Goal: Transaction & Acquisition: Obtain resource

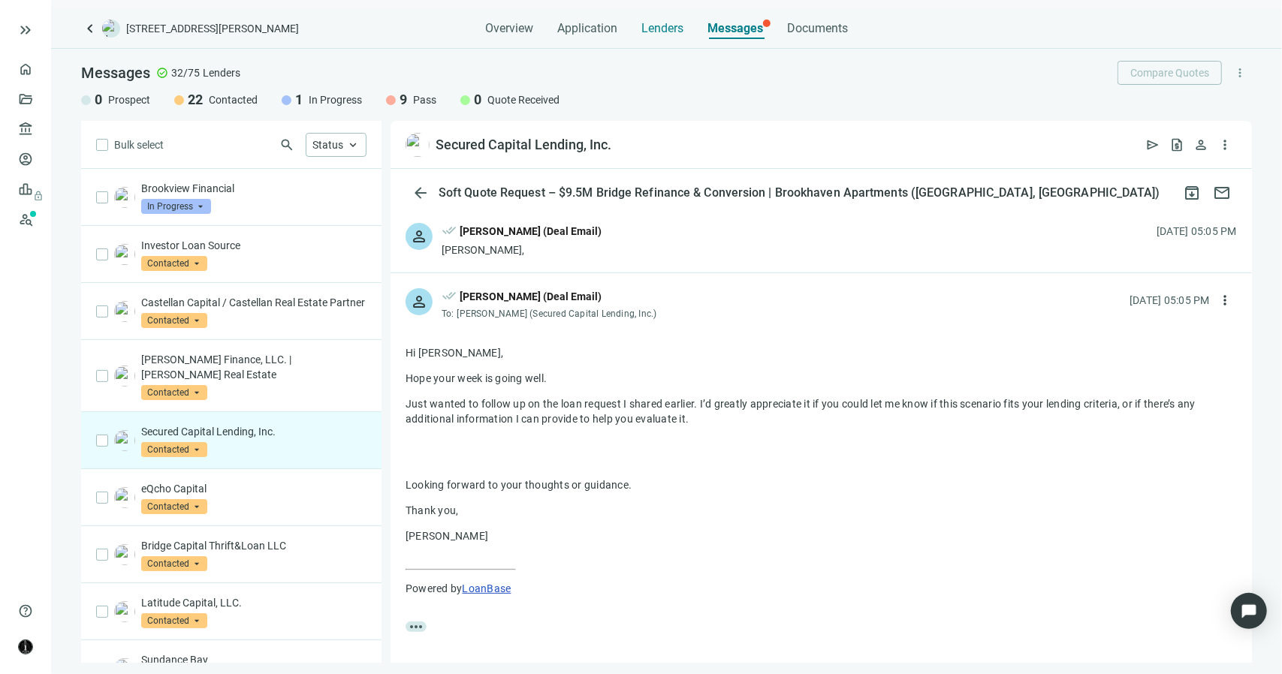
click at [667, 32] on span "Lenders" at bounding box center [662, 28] width 42 height 15
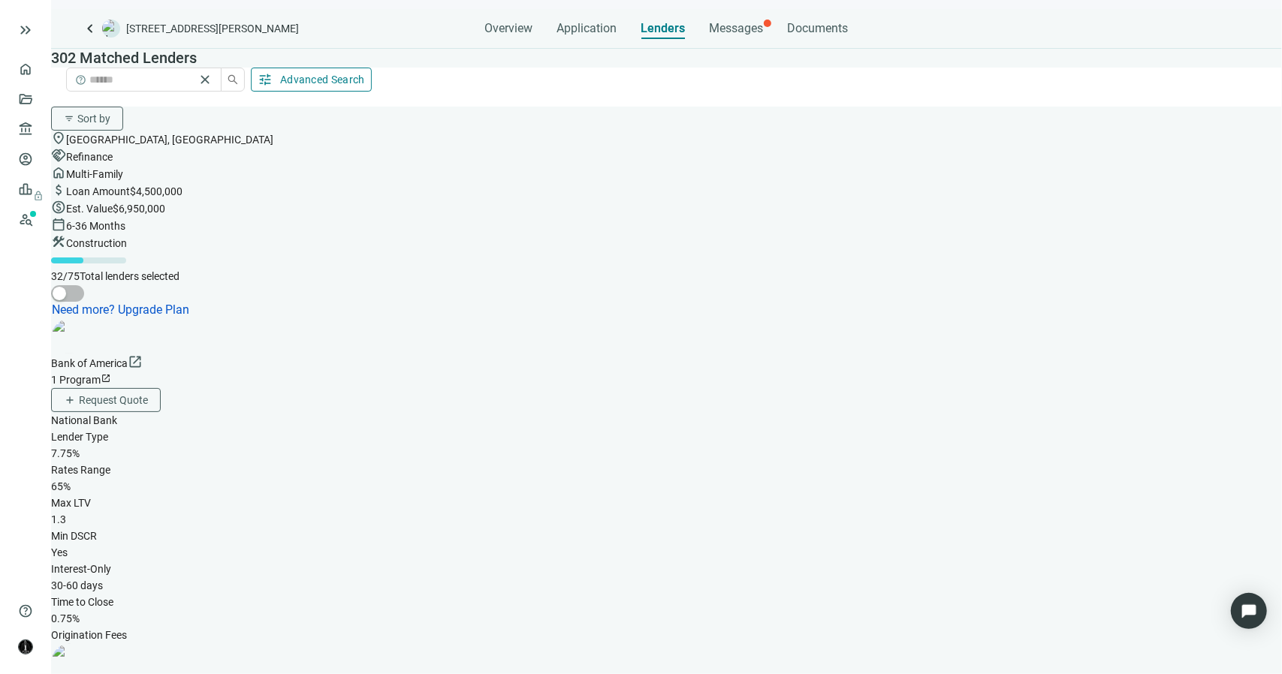
click at [365, 74] on span "Advanced Search" at bounding box center [322, 80] width 85 height 12
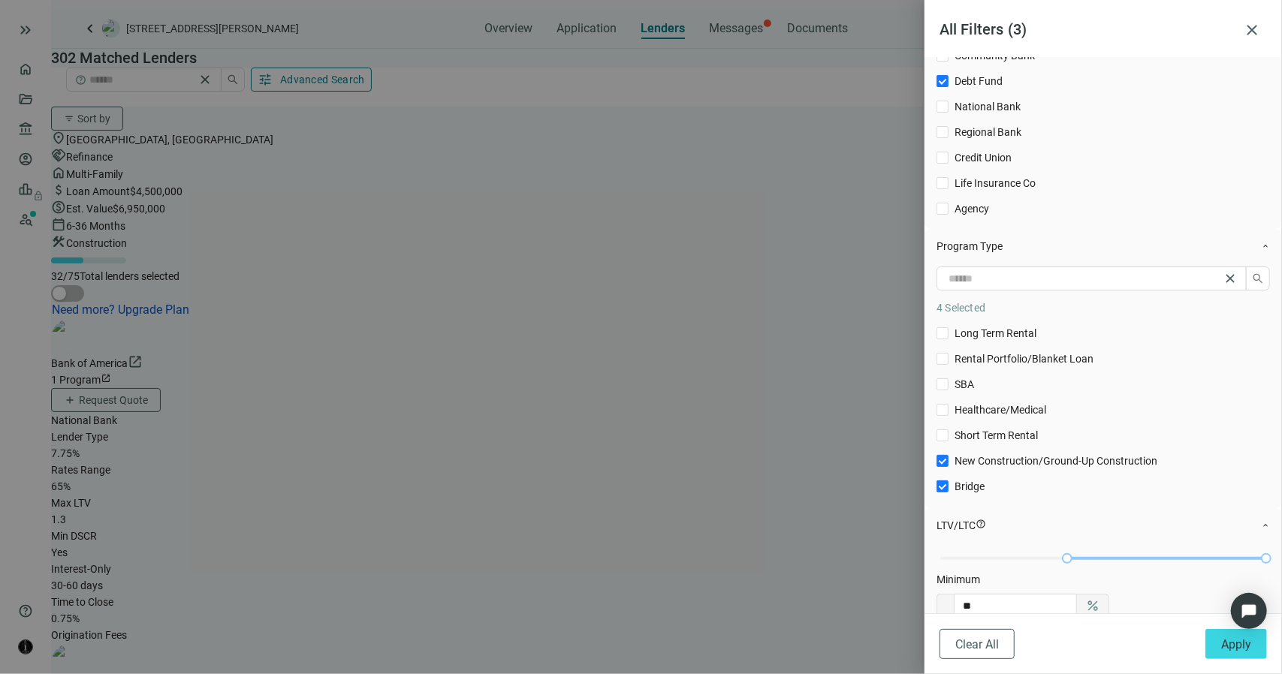
scroll to position [75, 0]
click at [1216, 644] on button "Apply" at bounding box center [1236, 644] width 62 height 30
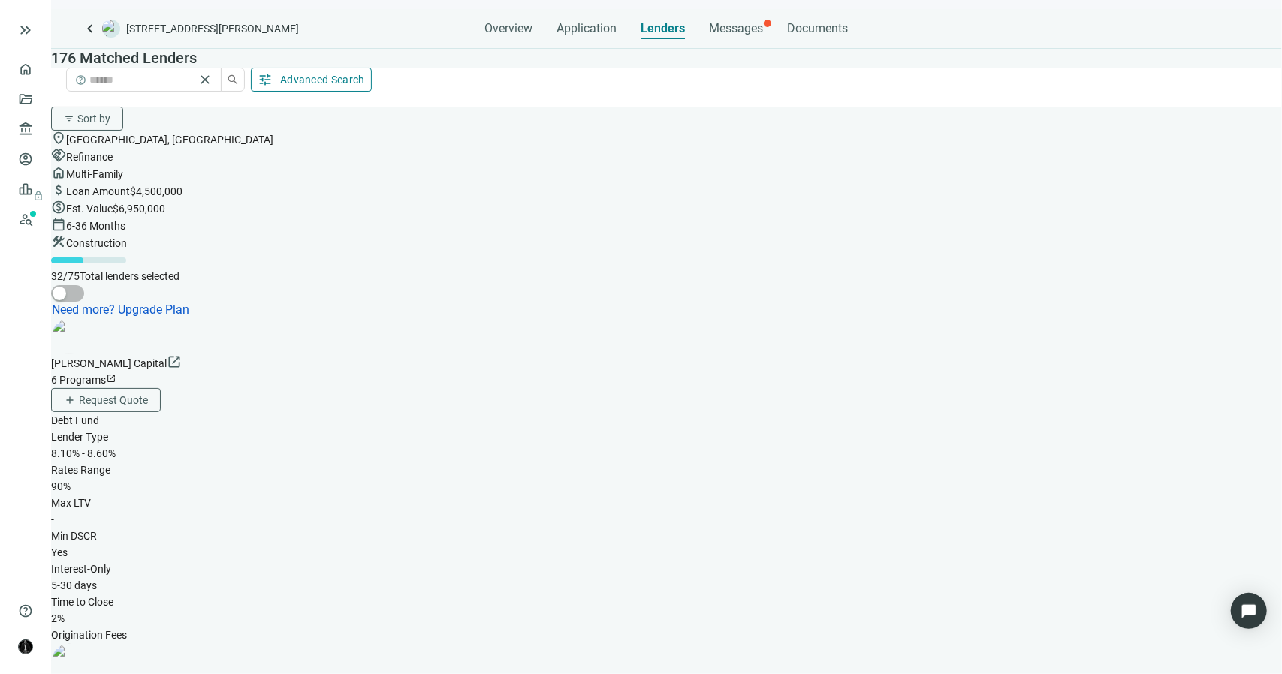
scroll to position [2463, 0]
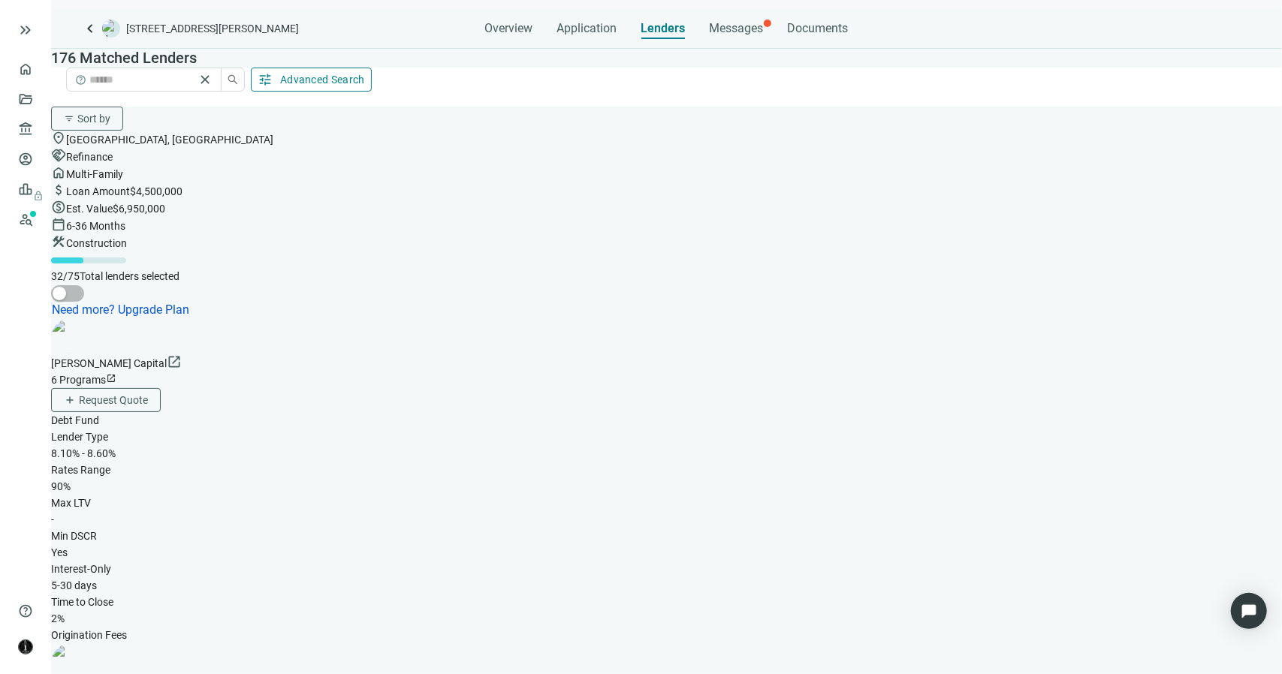
scroll to position [8229, 0]
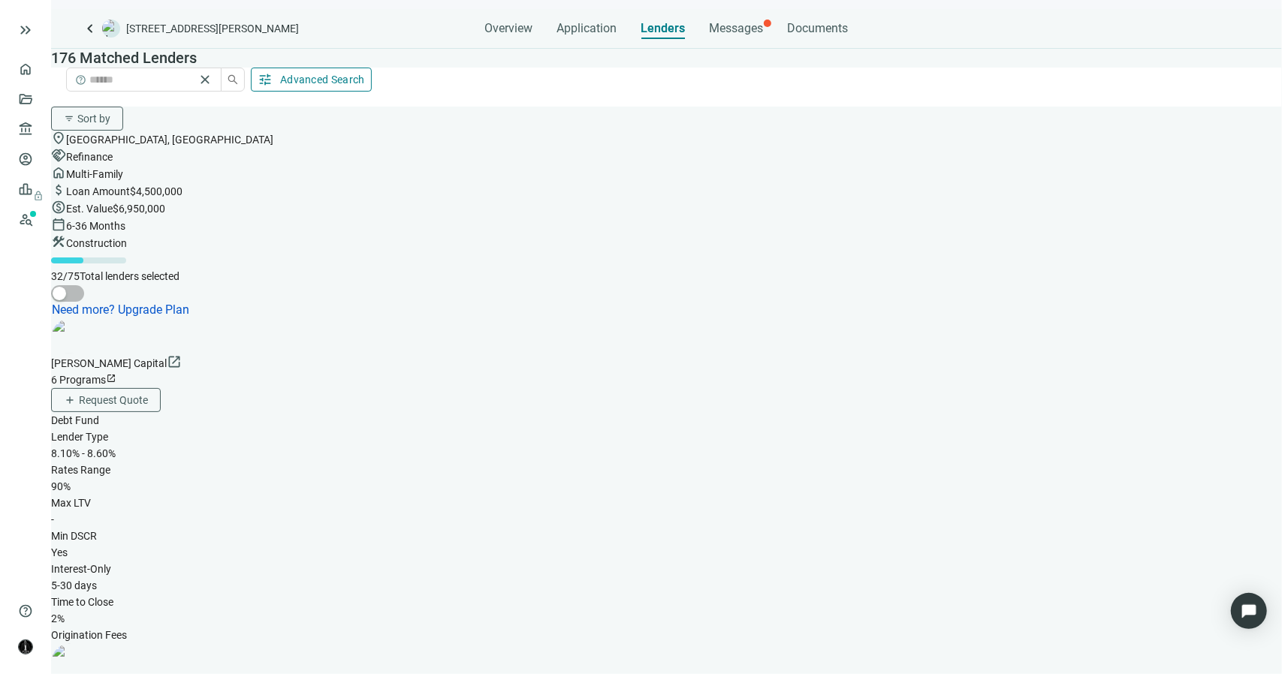
scroll to position [13584, 0]
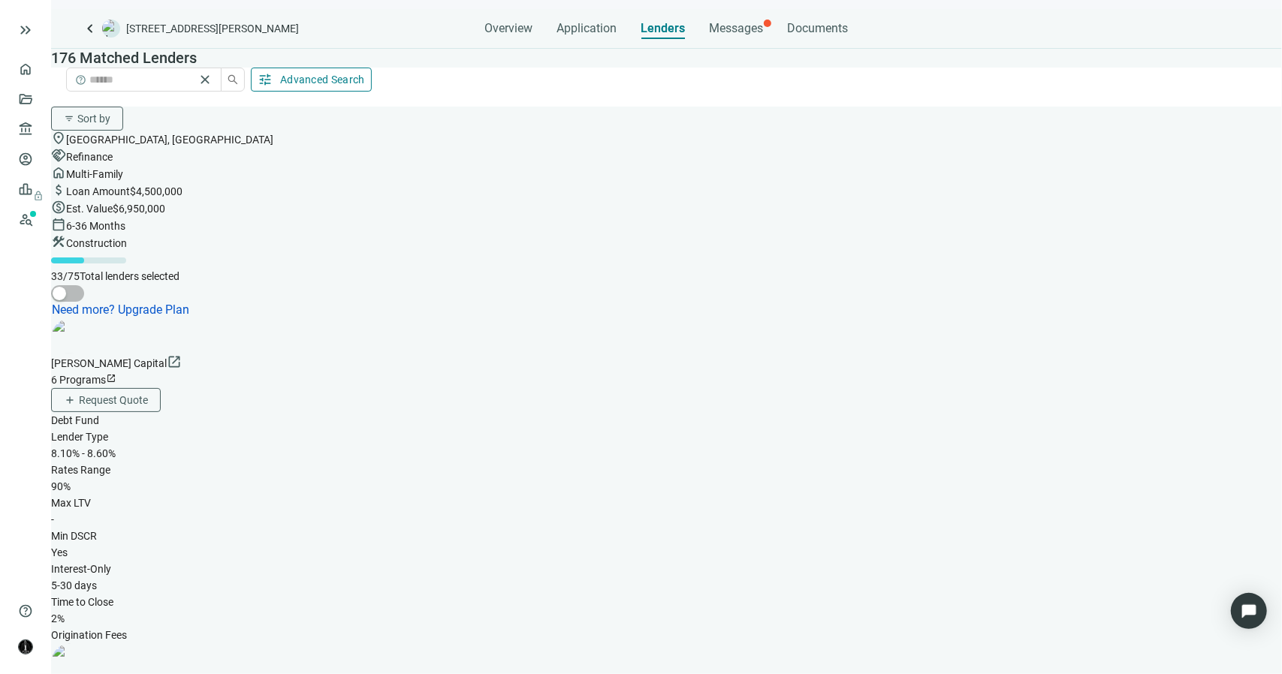
scroll to position [14253, 0]
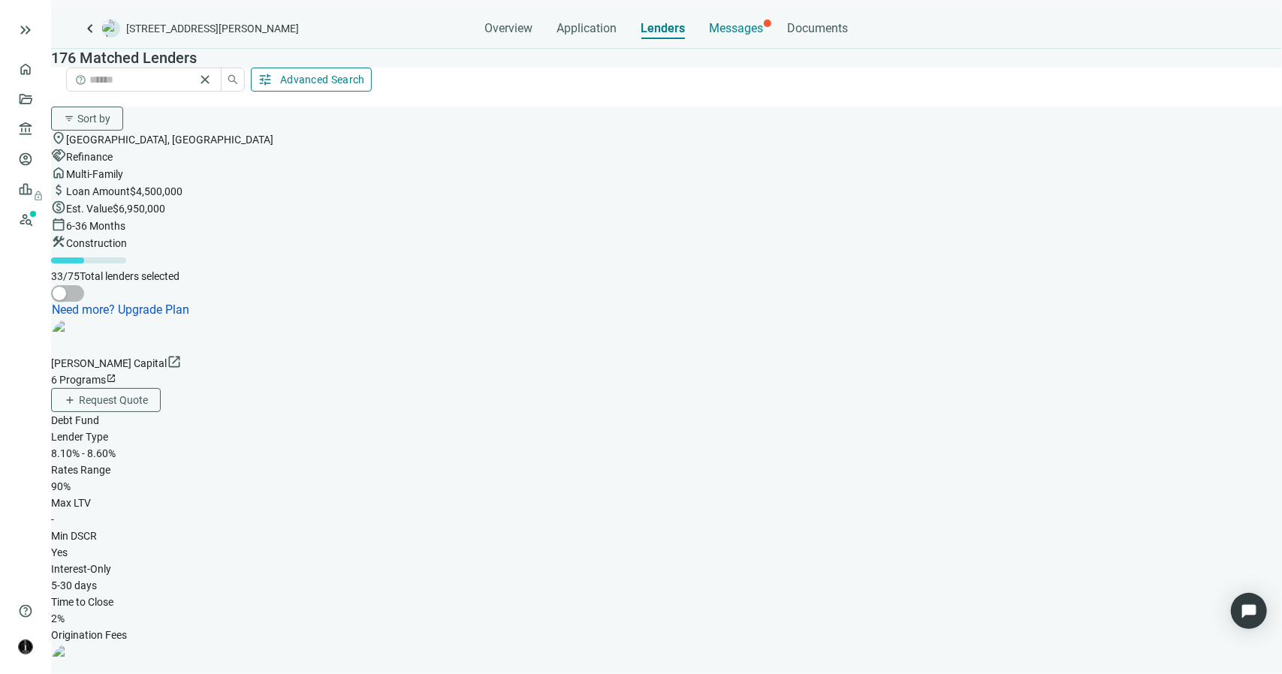
click at [745, 26] on span "Messages" at bounding box center [737, 28] width 54 height 14
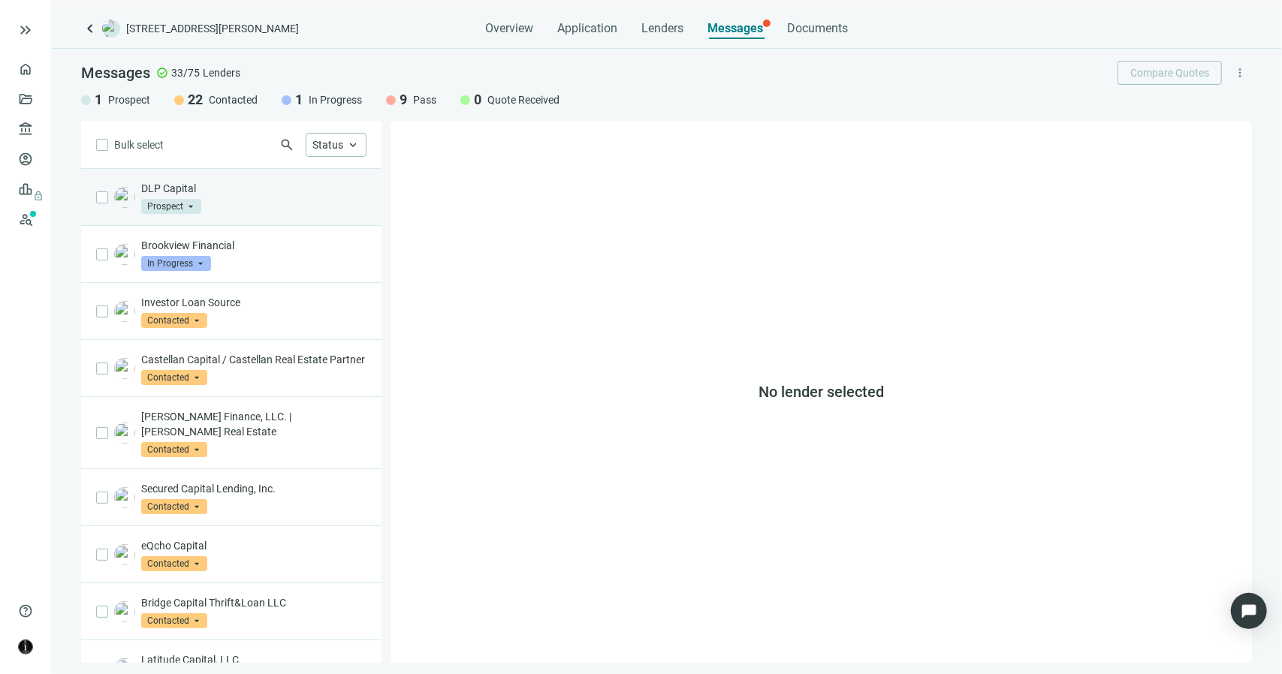
click at [281, 198] on div "DLP Capital Prospect arrow_drop_down" at bounding box center [253, 197] width 225 height 33
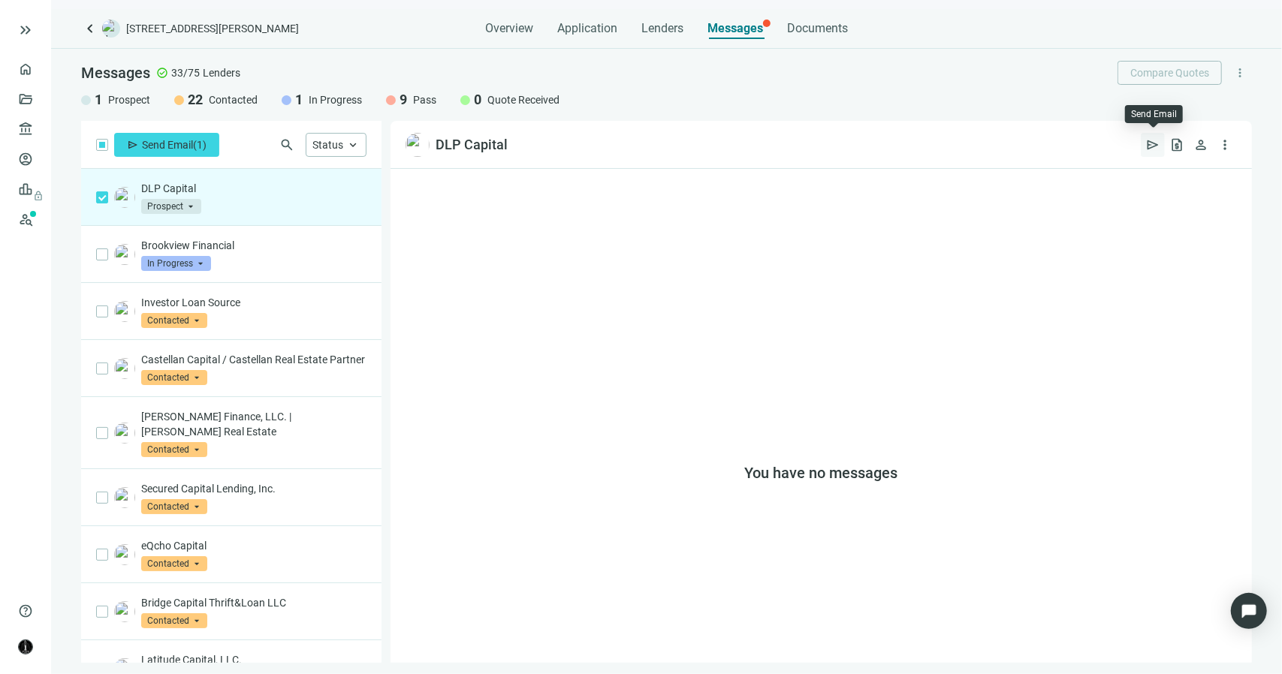
click at [1147, 145] on span "send" at bounding box center [1152, 144] width 15 height 15
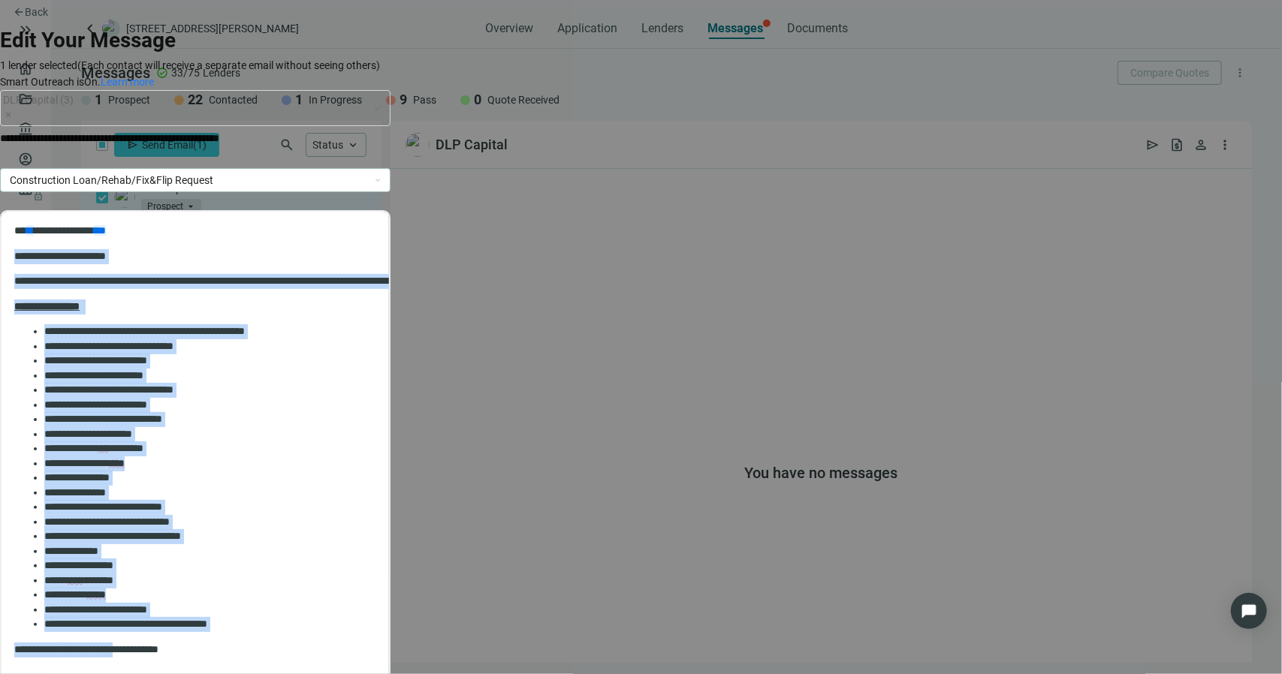
scroll to position [324, 0]
drag, startPoint x: 16, startPoint y: 257, endPoint x: 205, endPoint y: 332, distance: 203.6
click at [205, 332] on body "**********" at bounding box center [195, 504] width 363 height 563
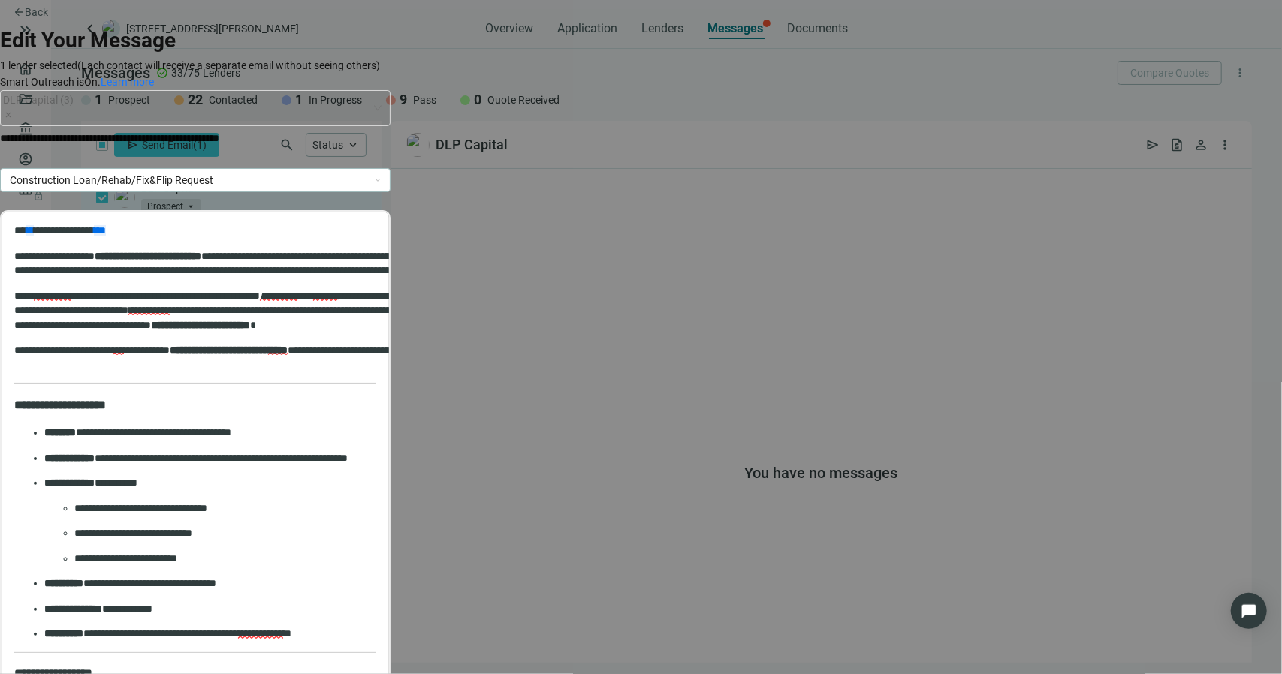
scroll to position [0, 0]
click at [26, 232] on p "**********" at bounding box center [379, 230] width 731 height 15
click at [280, 130] on p "**********" at bounding box center [140, 138] width 280 height 17
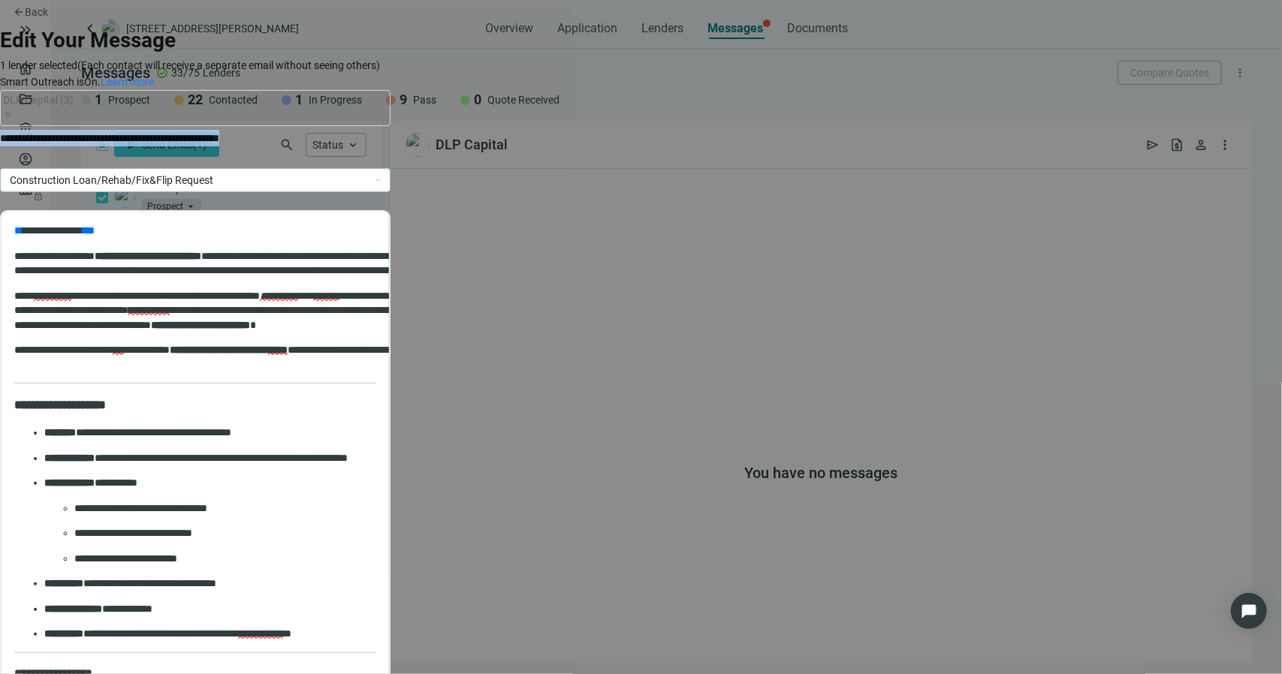
click at [280, 130] on p "**********" at bounding box center [140, 138] width 280 height 17
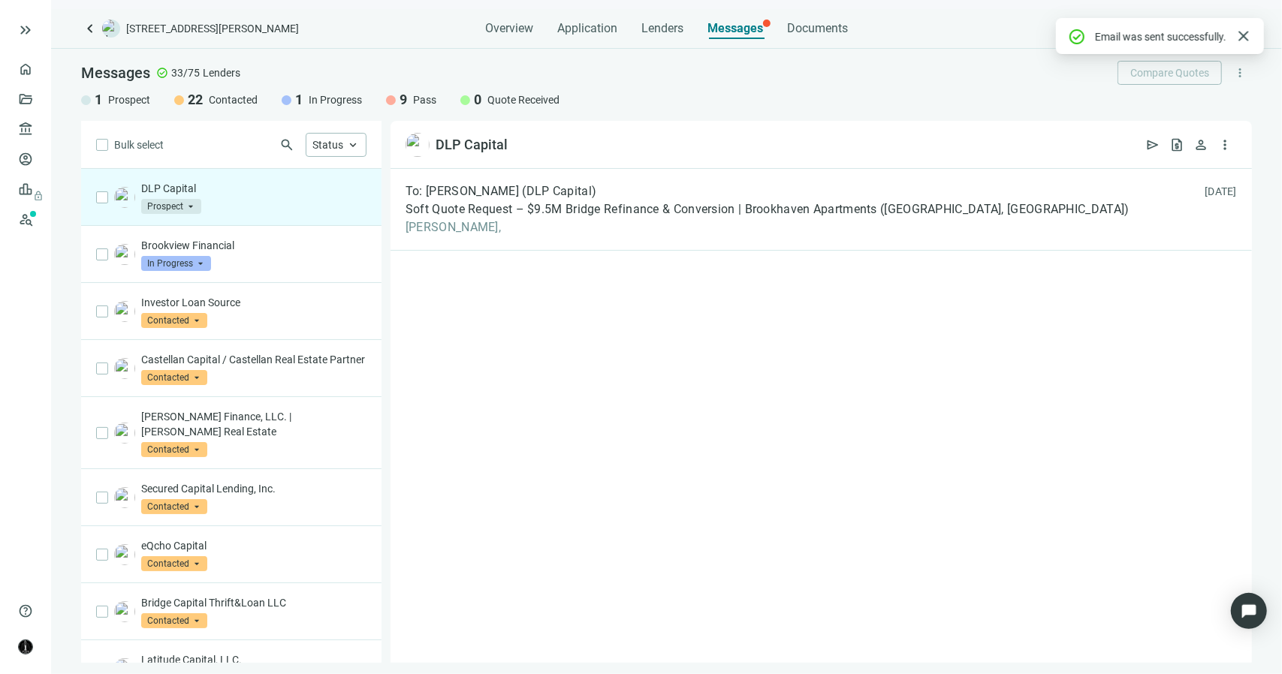
drag, startPoint x: 528, startPoint y: 366, endPoint x: 521, endPoint y: 363, distance: 7.7
click at [528, 364] on div "To: Brandy Seyferth (DLP Capital) Soft Quote Request – $9.5M Bridge Refinance &…" at bounding box center [820, 416] width 861 height 494
click at [640, 32] on div "Overview Application Lenders Messages Documents" at bounding box center [666, 24] width 363 height 30
click at [658, 32] on span "Lenders" at bounding box center [662, 28] width 42 height 15
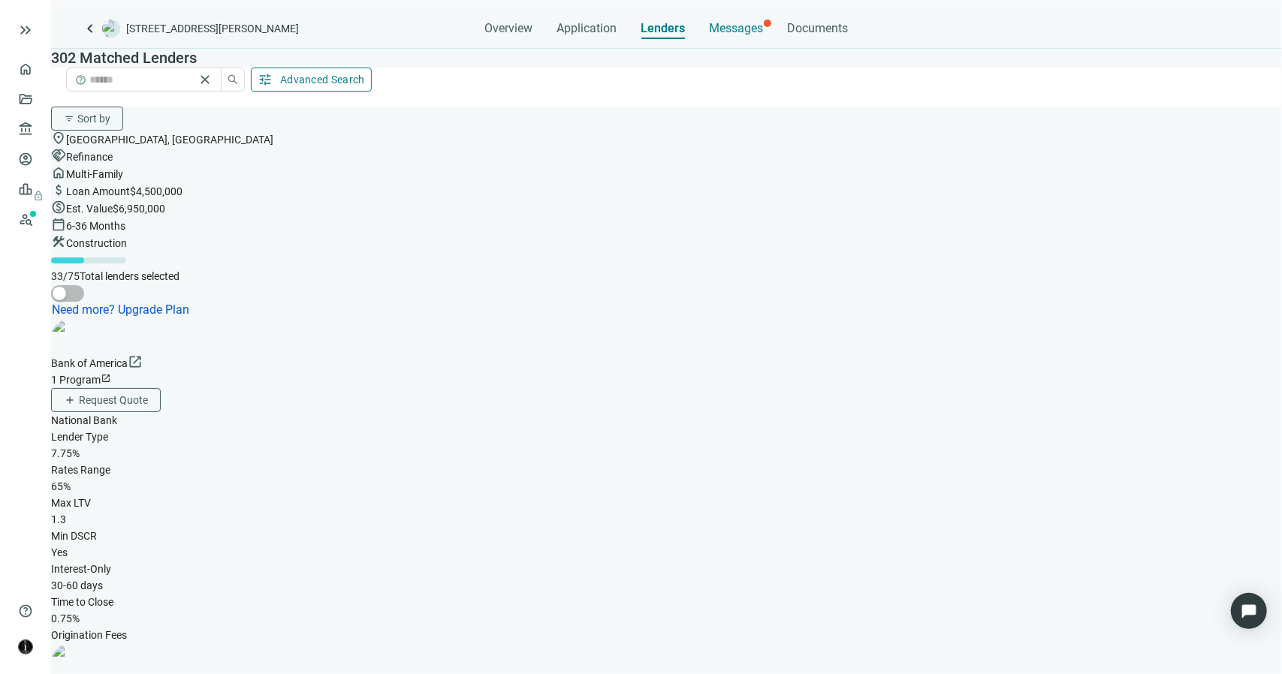
click at [716, 30] on span "Messages" at bounding box center [737, 28] width 54 height 14
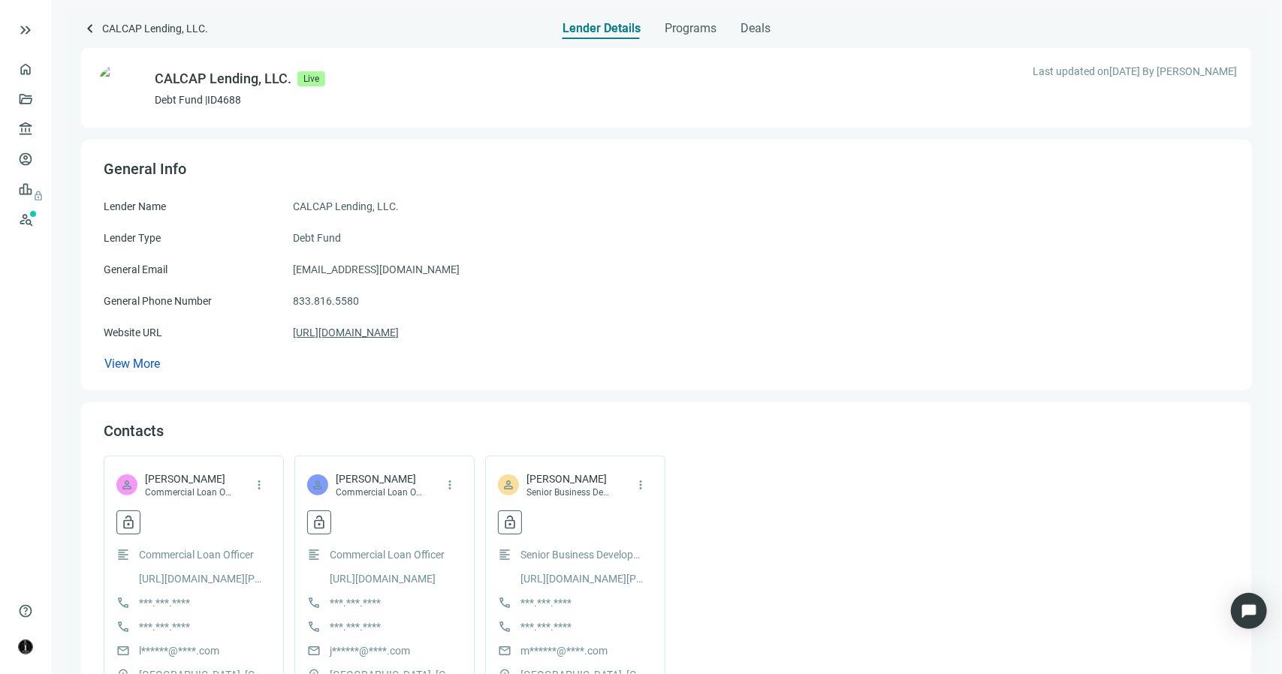
click at [345, 333] on link "[URL][DOMAIN_NAME]" at bounding box center [346, 332] width 106 height 17
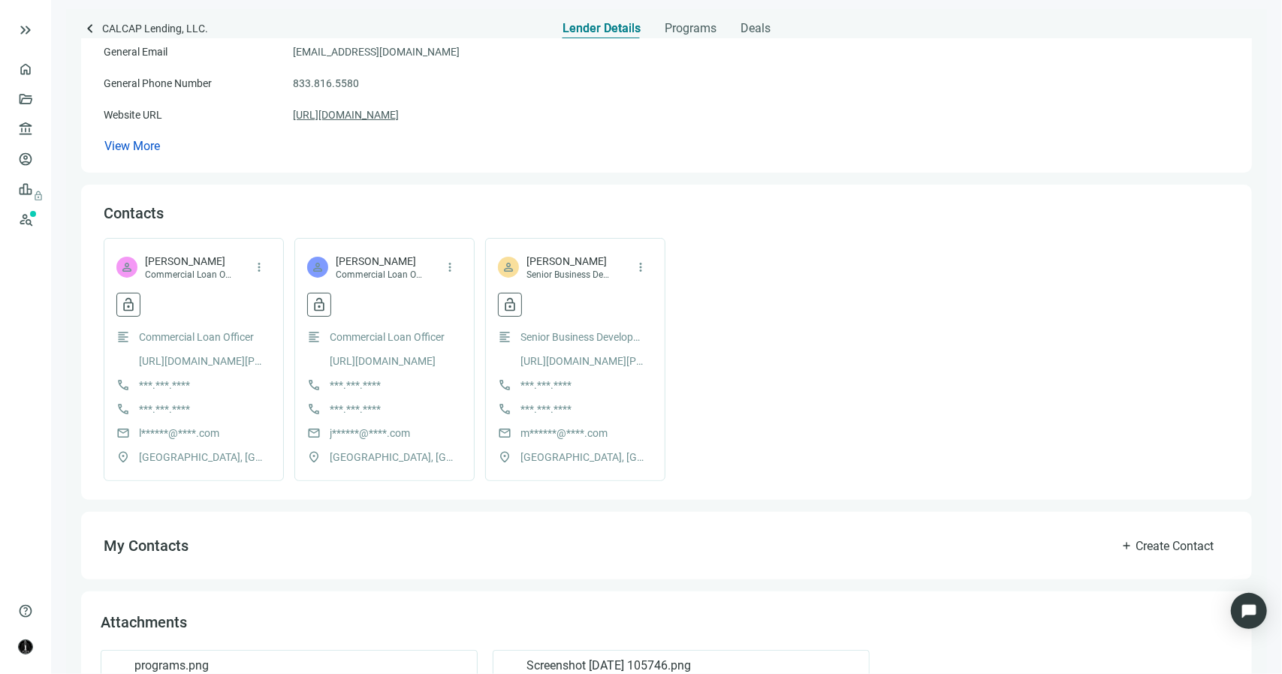
scroll to position [225, 0]
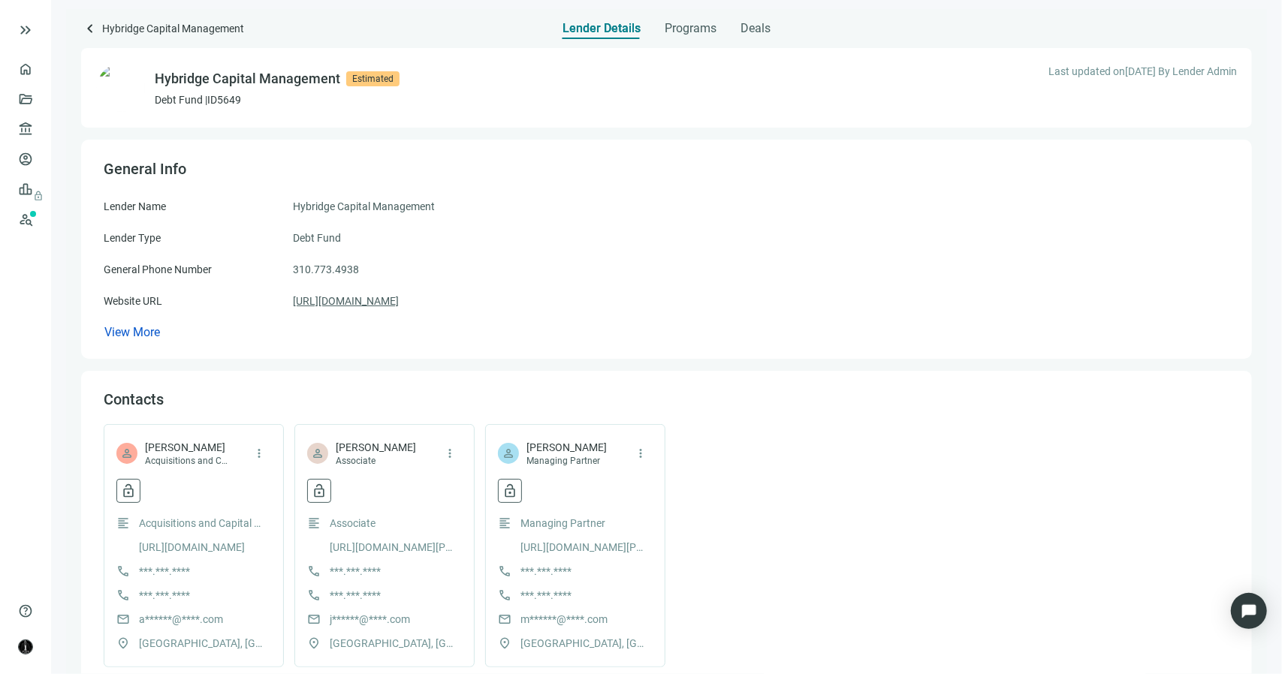
click at [376, 303] on link "https://hybridgecap.com/" at bounding box center [346, 301] width 106 height 17
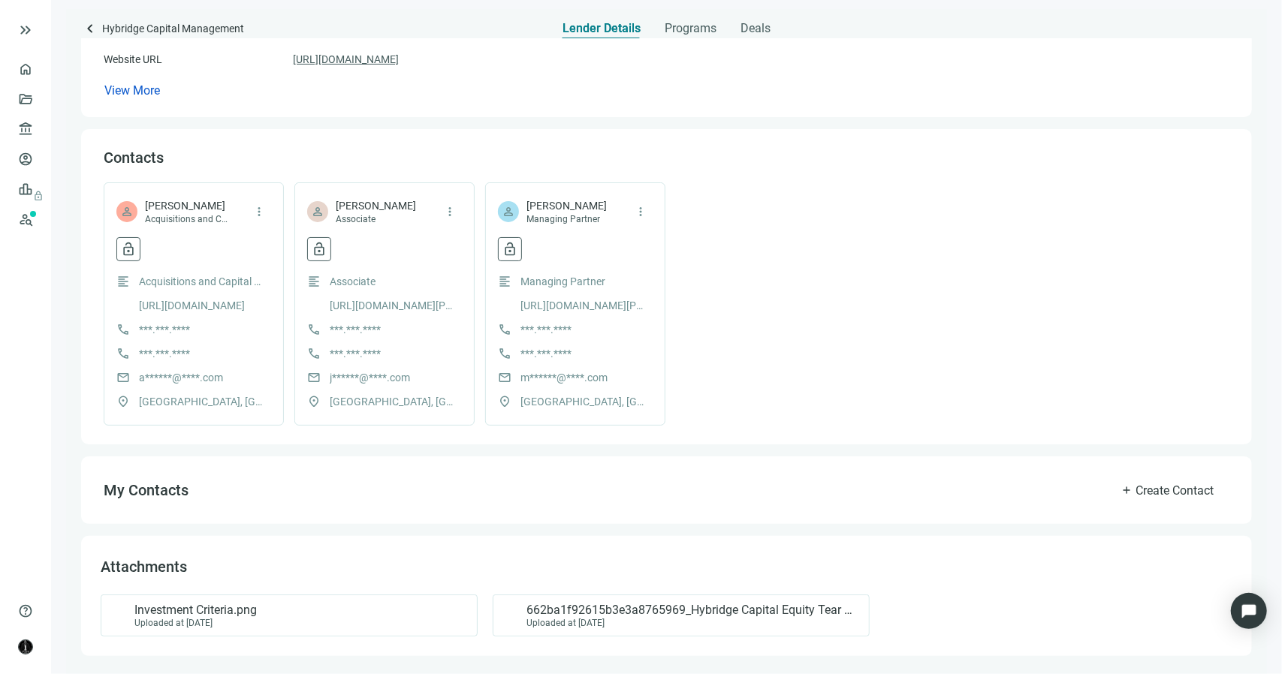
scroll to position [243, 0]
click at [275, 613] on div "Investment Criteria.png Uploaded at 08.14.2024" at bounding box center [285, 614] width 351 height 26
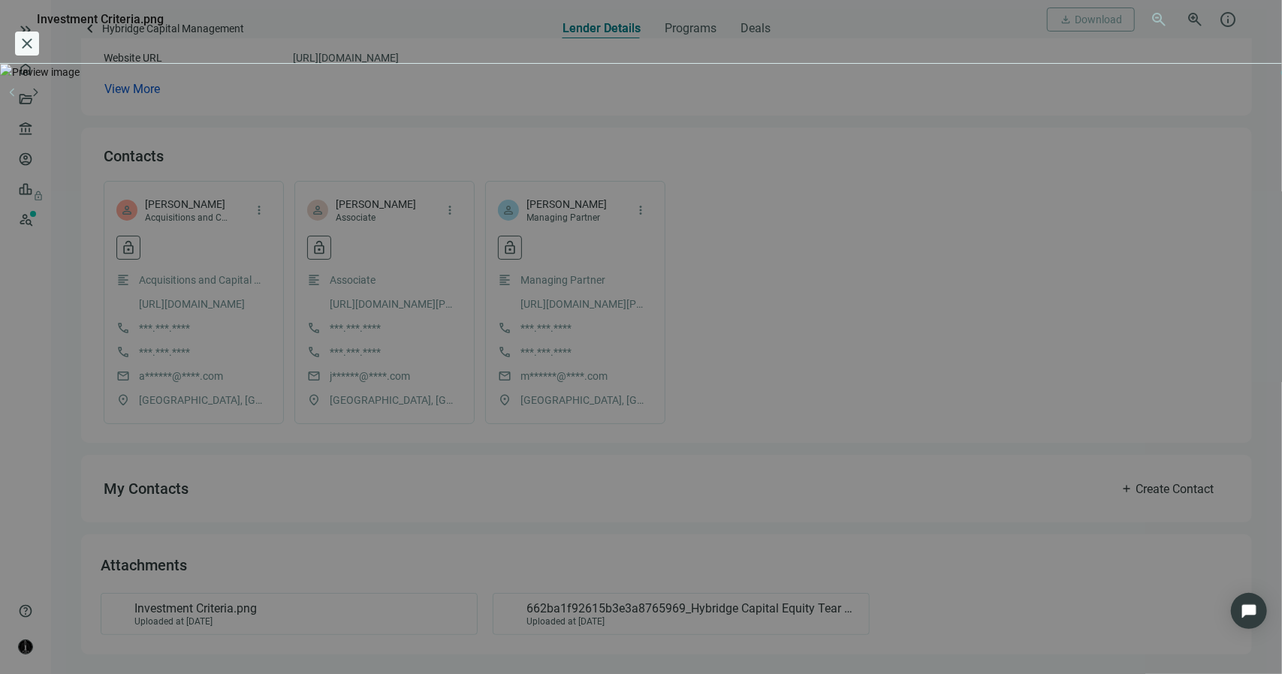
click at [36, 35] on span "close" at bounding box center [27, 44] width 18 height 18
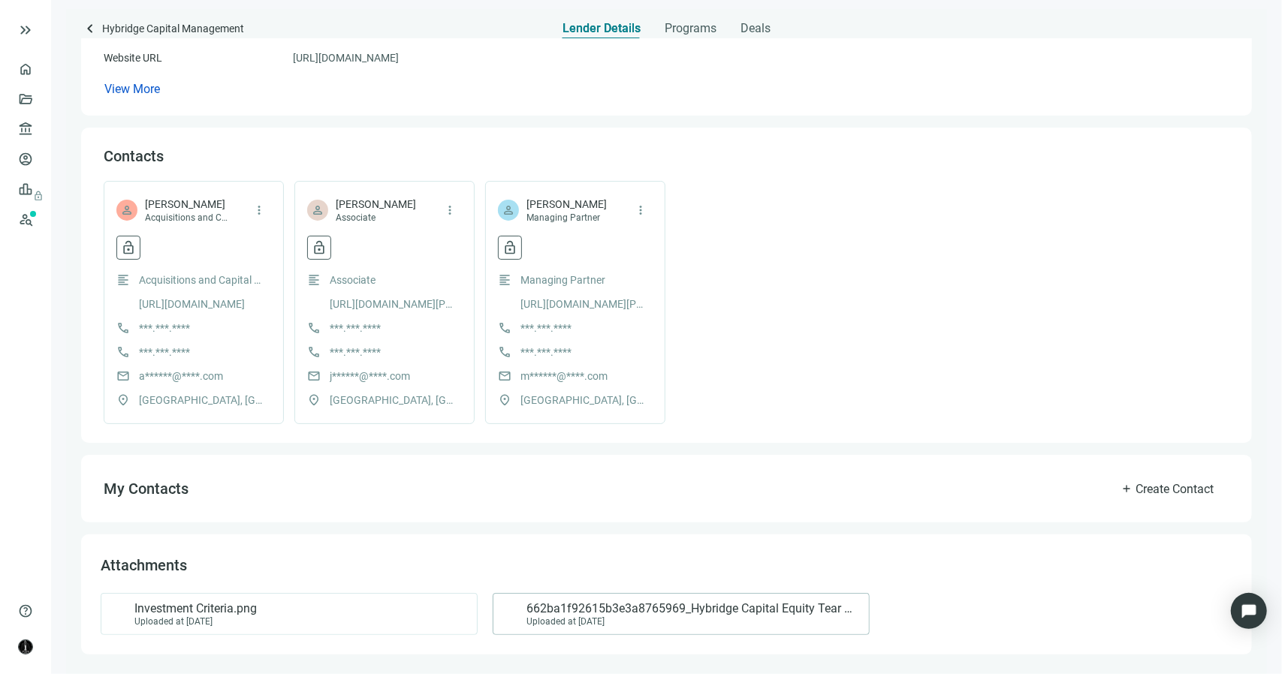
click at [638, 616] on div "Uploaded at 08.14.2024" at bounding box center [689, 621] width 327 height 11
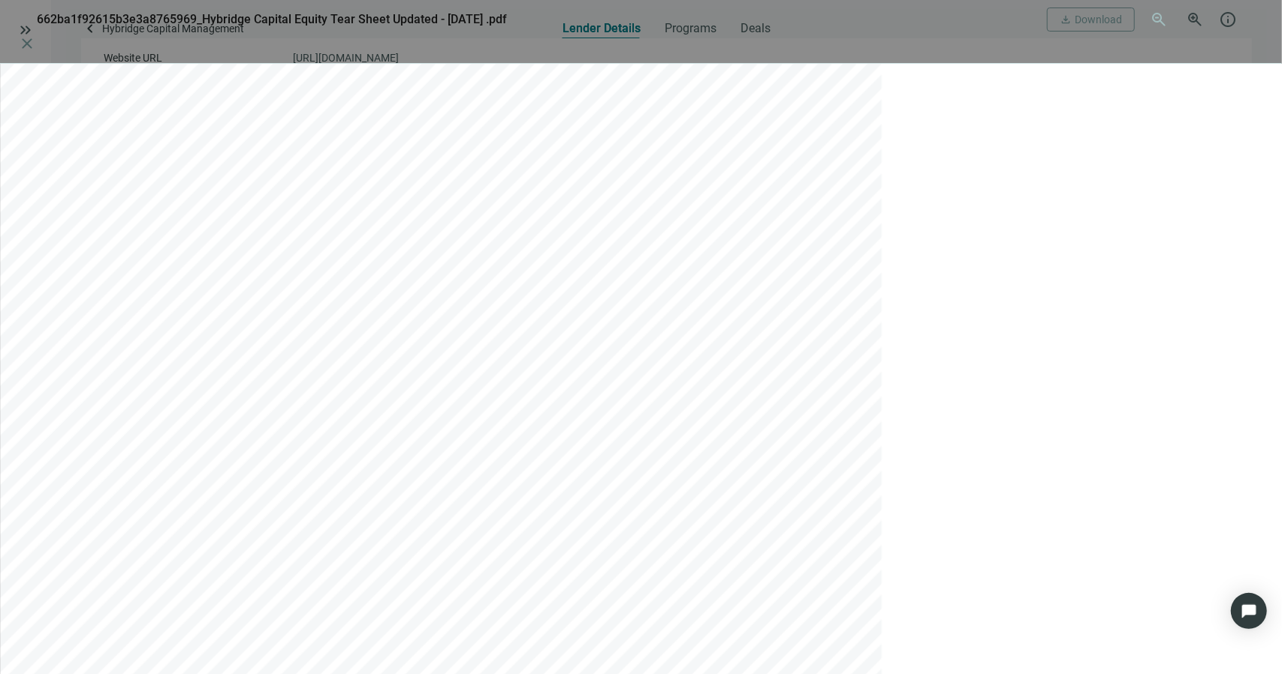
scroll to position [522, 0]
click at [1096, 17] on span "Download" at bounding box center [1097, 20] width 47 height 12
click at [36, 35] on span "close" at bounding box center [27, 44] width 18 height 18
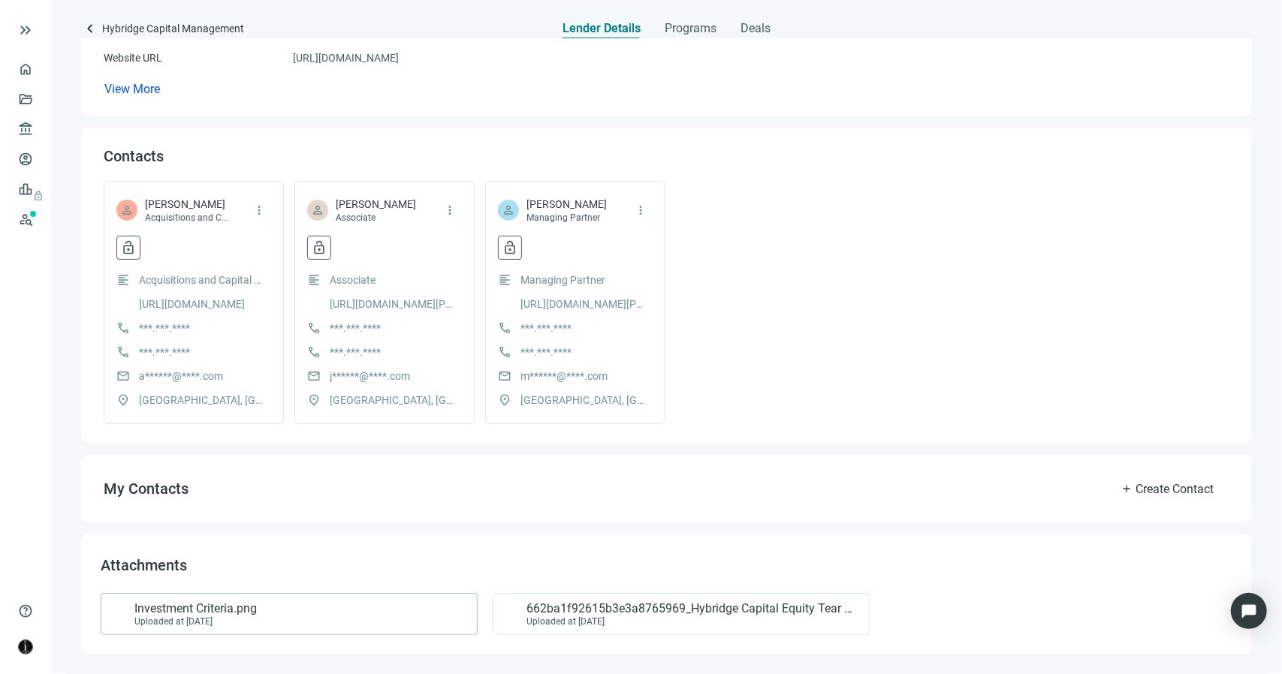
click at [337, 607] on div "Investment Criteria.png Uploaded at 08.14.2024" at bounding box center [285, 614] width 351 height 26
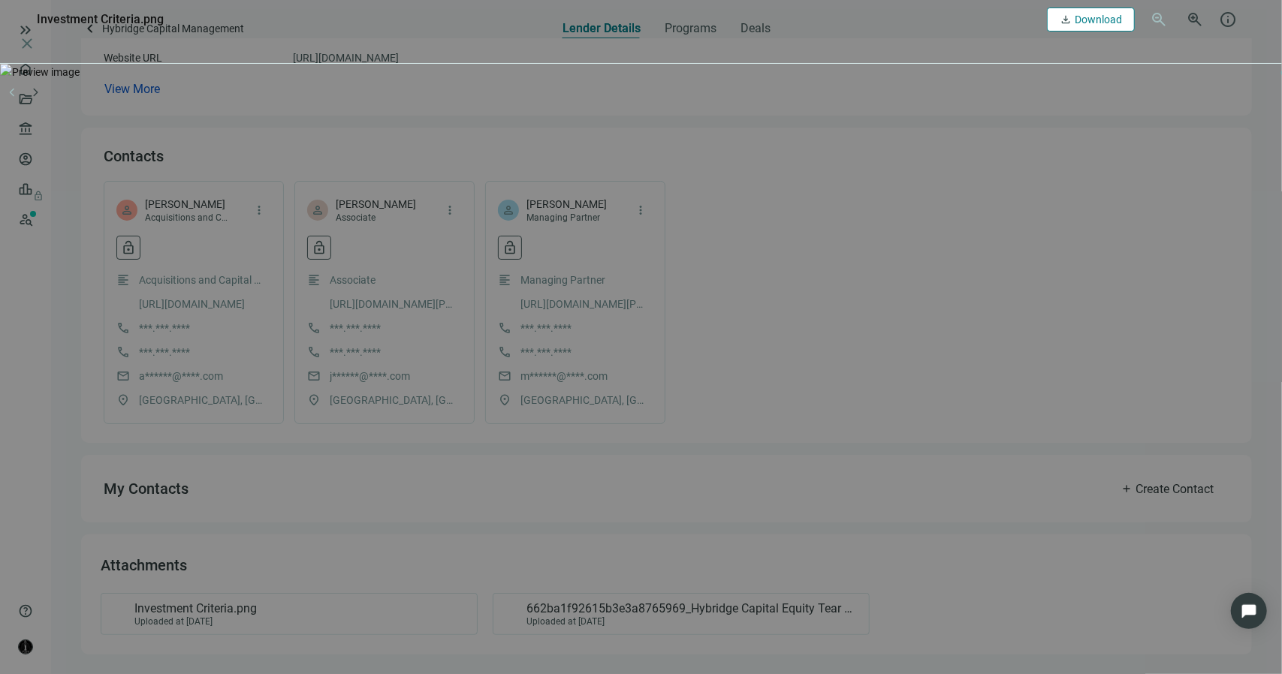
click at [1108, 22] on span "Download" at bounding box center [1097, 20] width 47 height 12
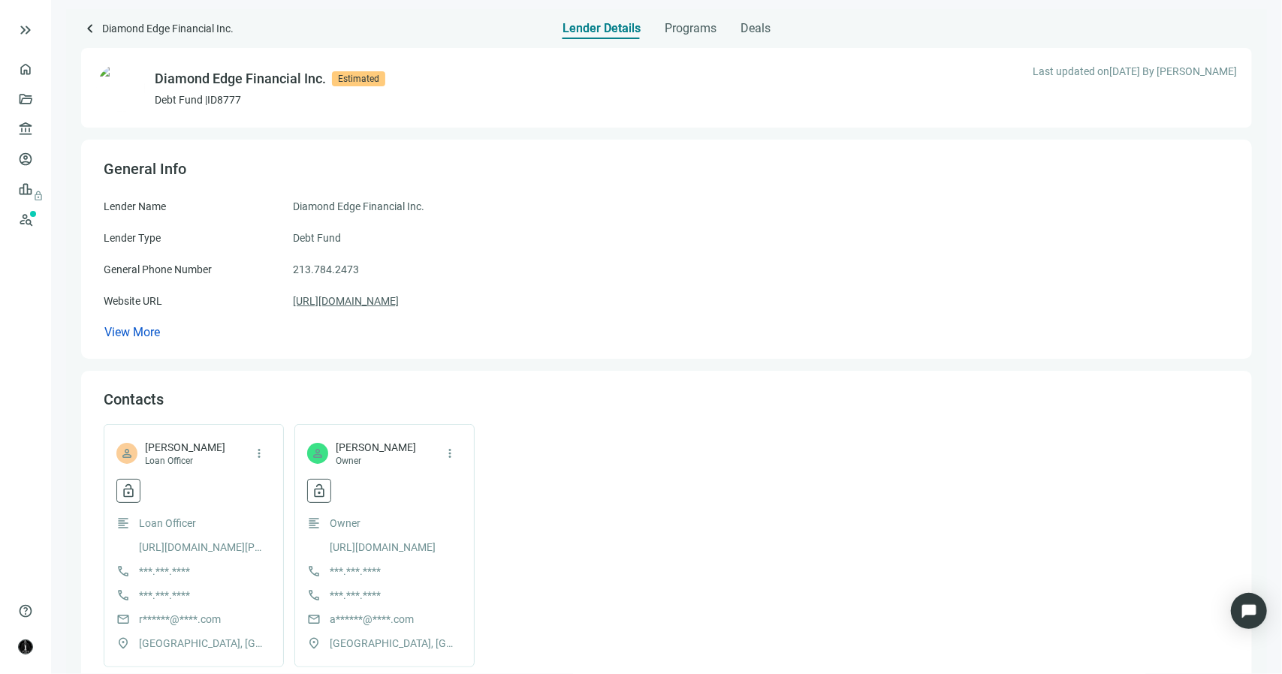
click at [352, 303] on link "https://www.diamondedgefinancial.com/" at bounding box center [346, 301] width 106 height 17
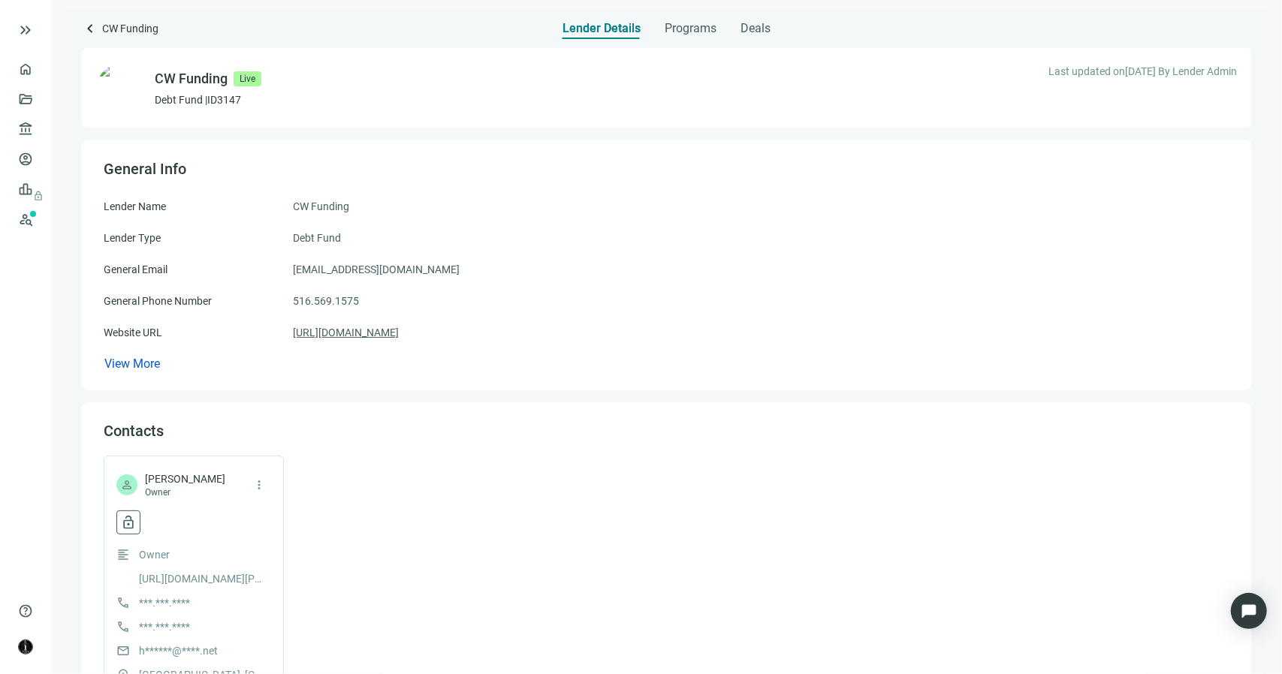
click at [372, 328] on link "https://cwfunding.net" at bounding box center [346, 332] width 106 height 17
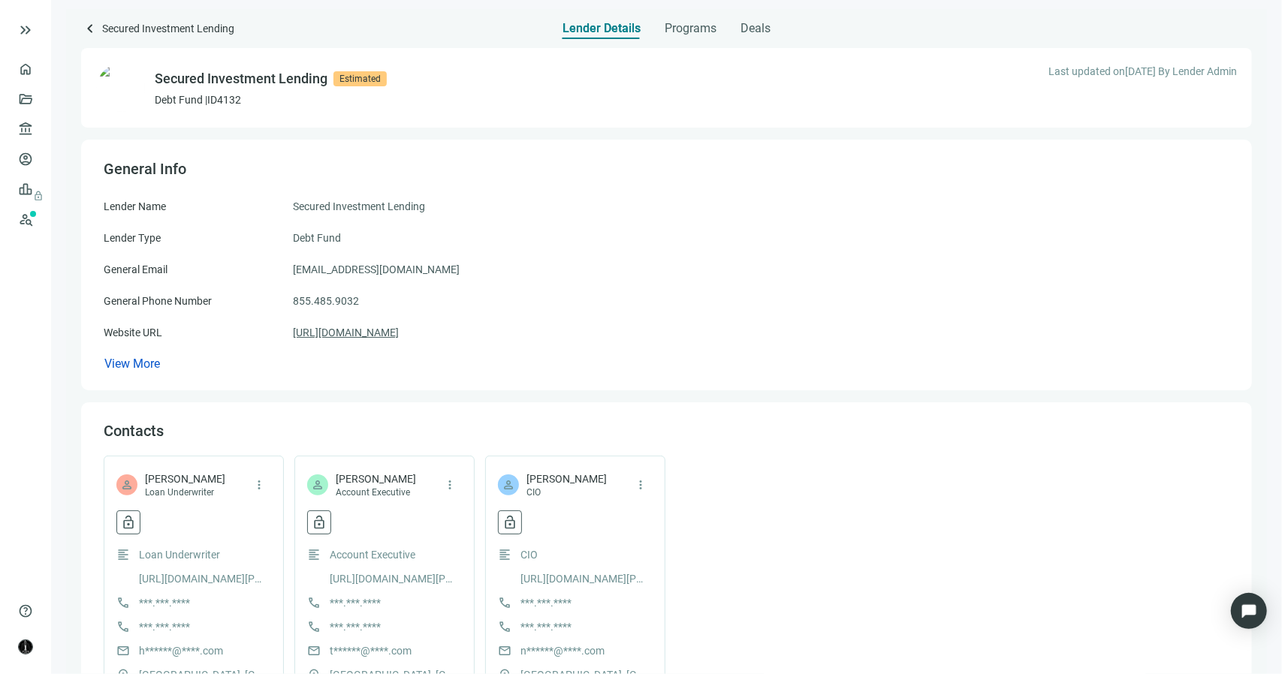
click at [398, 332] on link "[URL][DOMAIN_NAME]" at bounding box center [346, 332] width 106 height 17
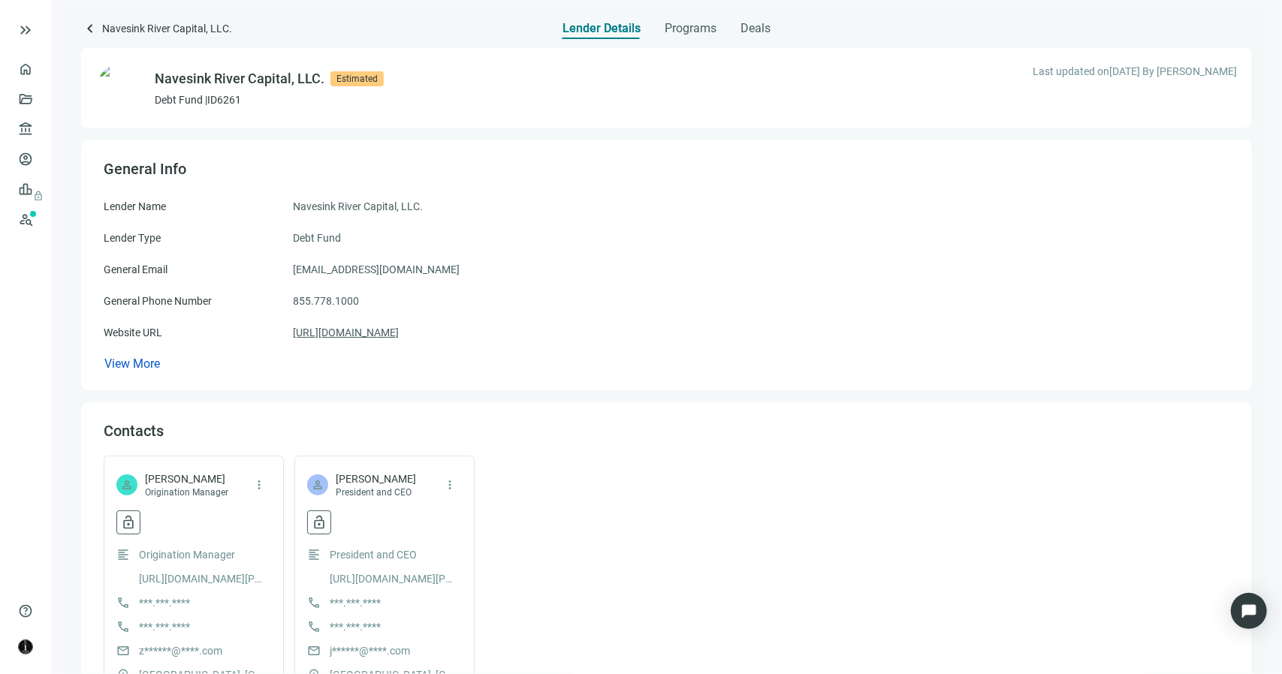
click at [399, 336] on link "[URL][DOMAIN_NAME]" at bounding box center [346, 332] width 106 height 17
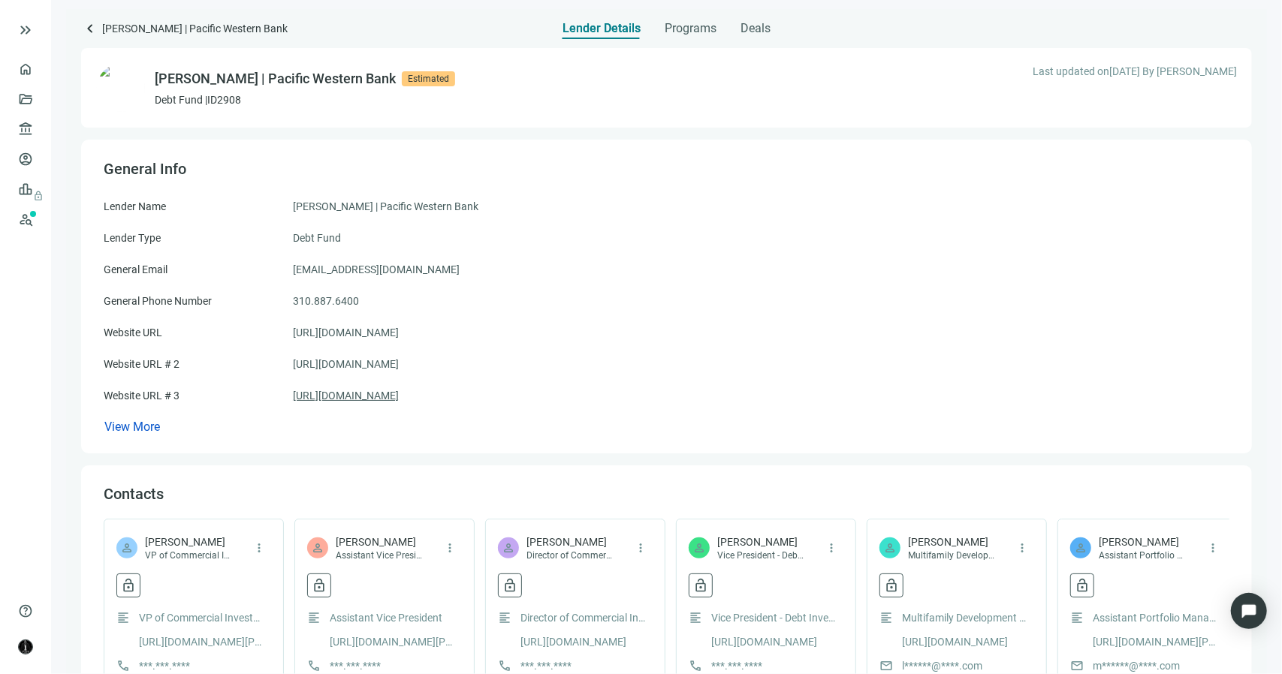
click at [365, 396] on link "[URL][DOMAIN_NAME]" at bounding box center [346, 395] width 106 height 17
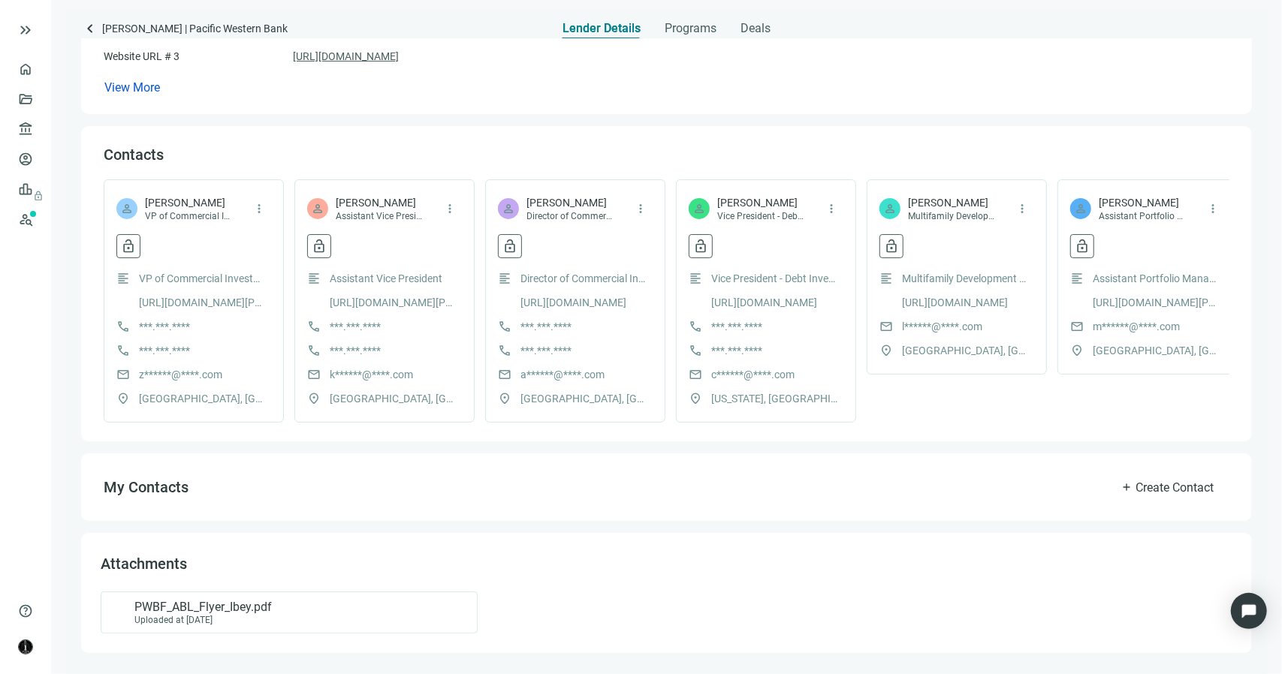
scroll to position [353, 0]
click at [179, 612] on span "PWBF_ABL_Flyer_Ibey.pdf" at bounding box center [202, 607] width 137 height 15
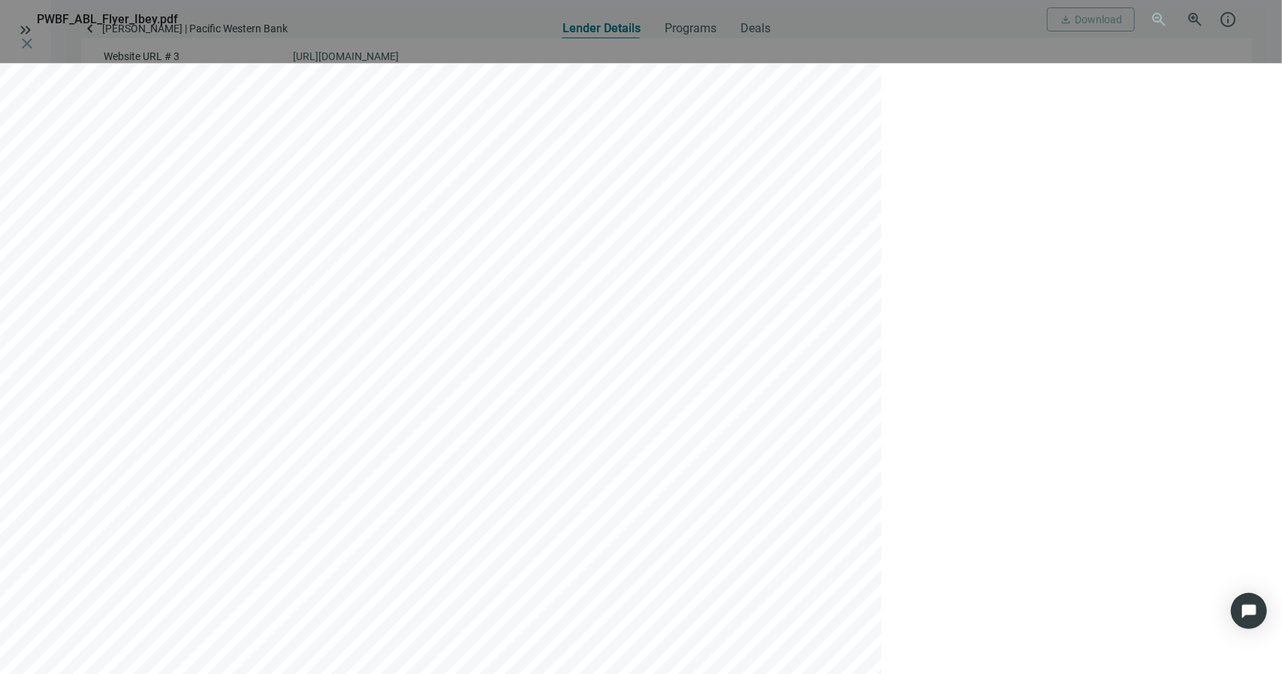
scroll to position [1652, 0]
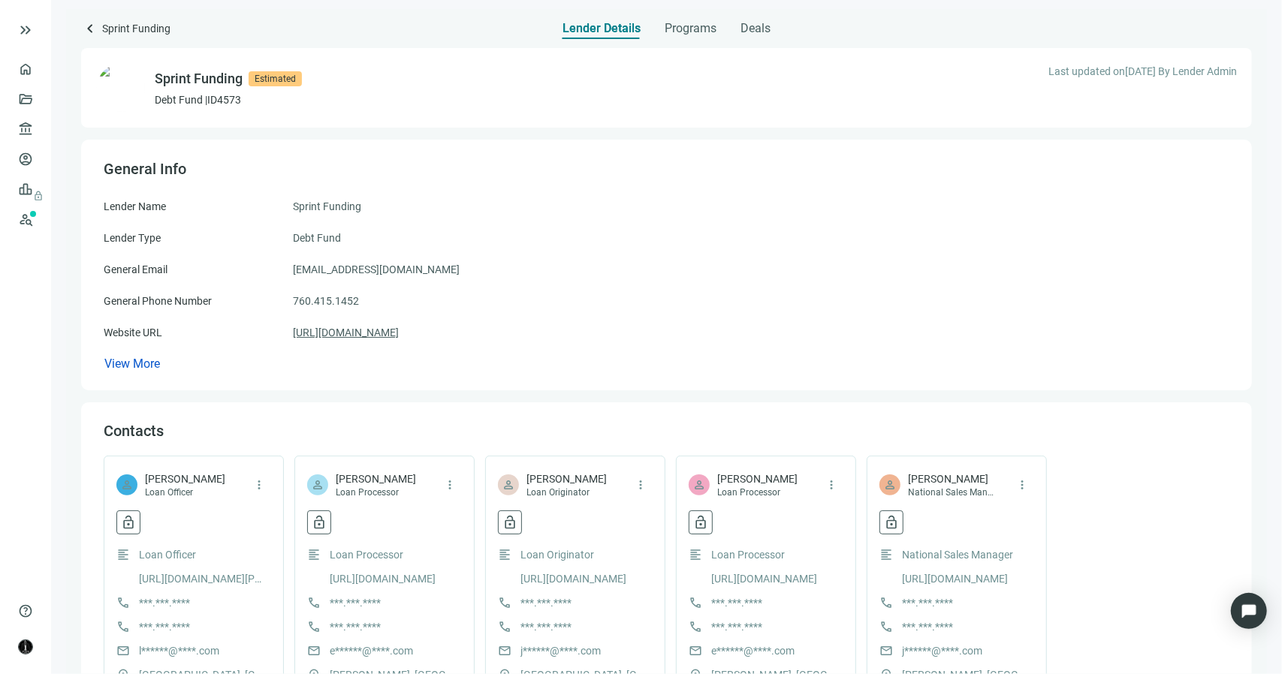
click at [399, 331] on link "https://sprintfunding.com" at bounding box center [346, 332] width 106 height 17
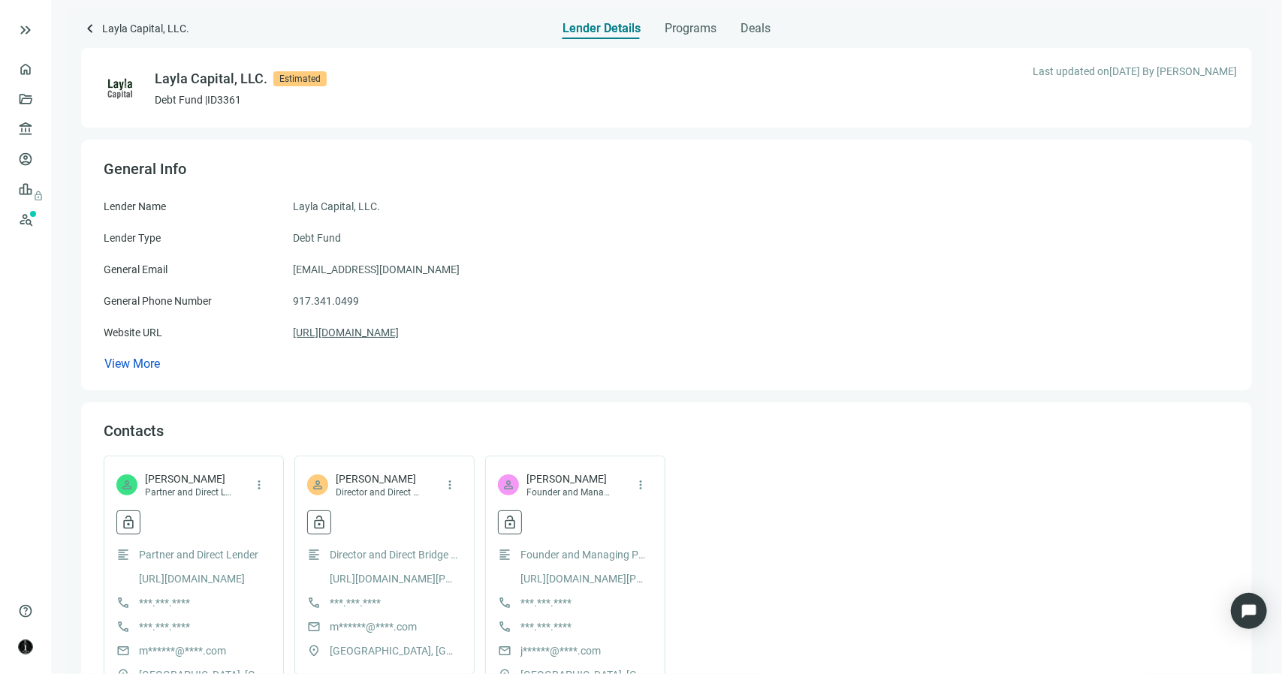
click at [377, 334] on link "https://laylacapital.com" at bounding box center [346, 332] width 106 height 17
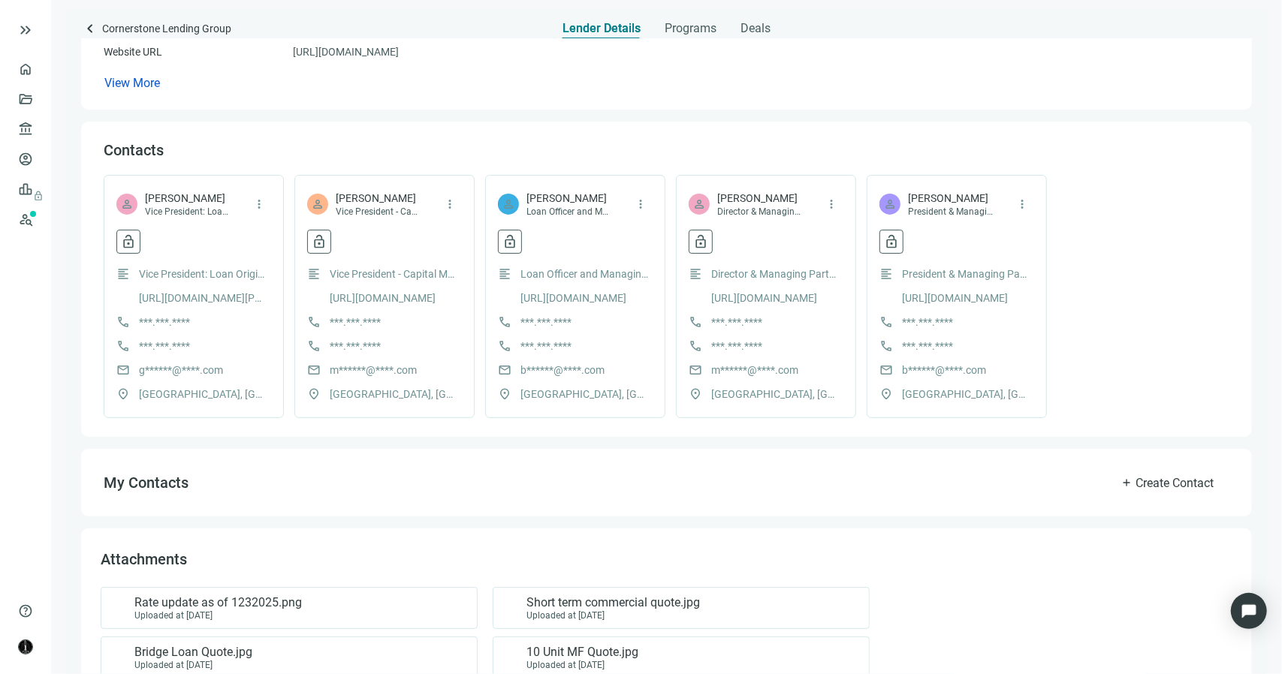
scroll to position [423, 0]
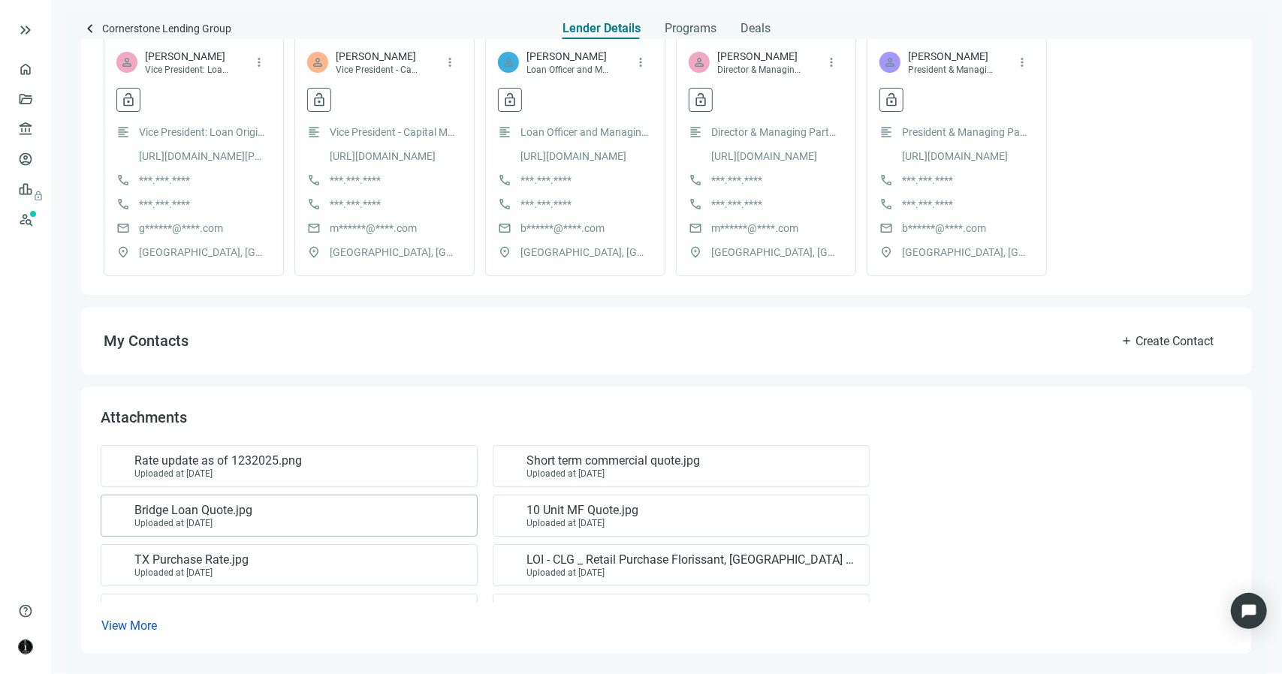
click at [269, 508] on div "Bridge Loan Quote.jpg Uploaded at 01.27.2025" at bounding box center [285, 516] width 351 height 26
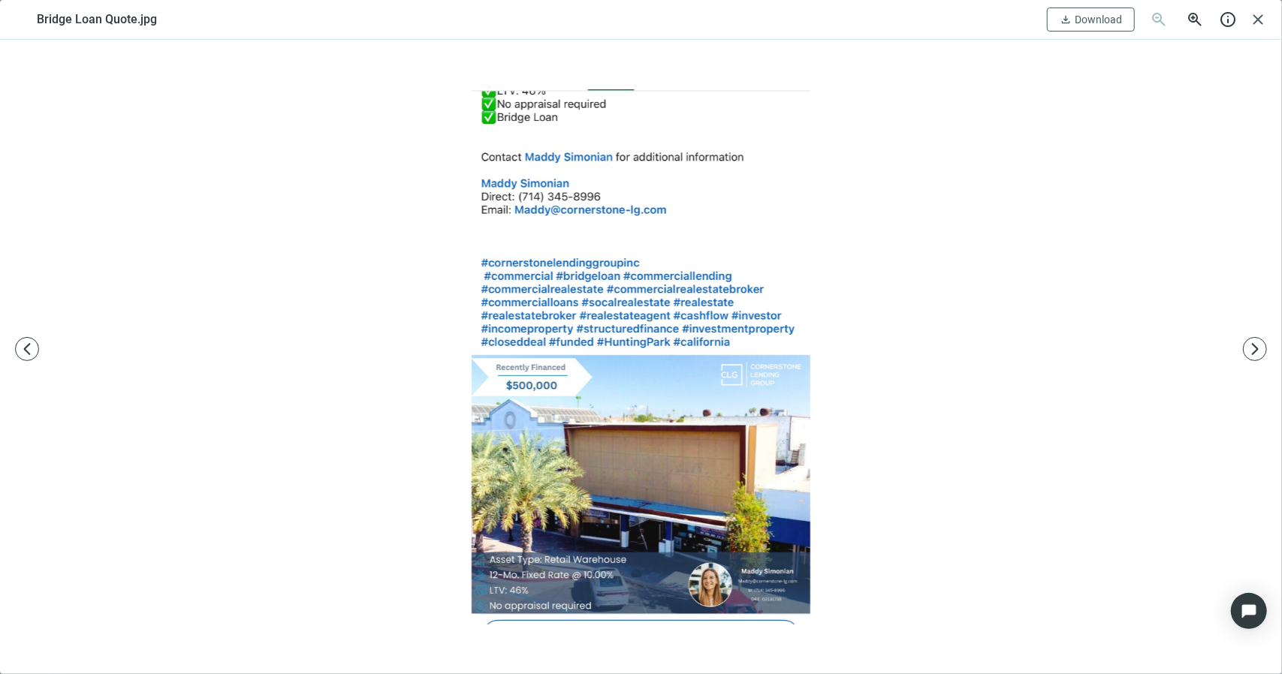
click at [741, 203] on img at bounding box center [640, 356] width 897 height 535
click at [1259, 13] on span "close" at bounding box center [1258, 20] width 18 height 18
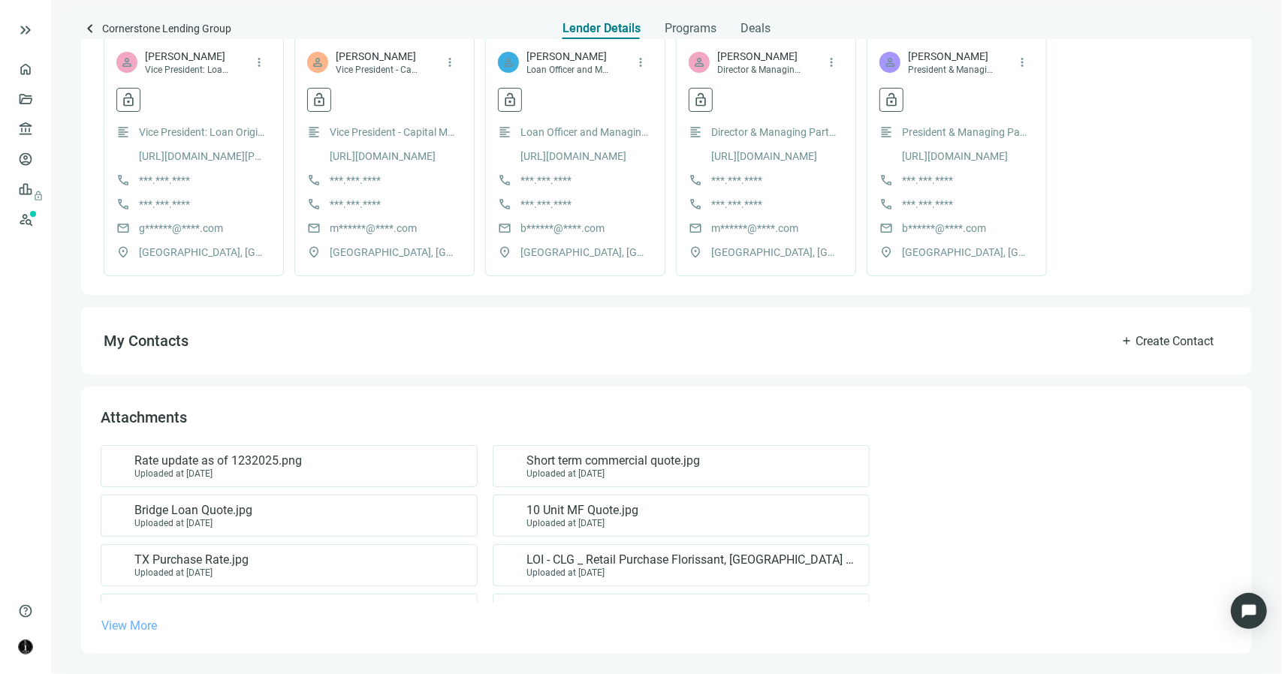
click at [148, 624] on span "View More" at bounding box center [129, 626] width 56 height 14
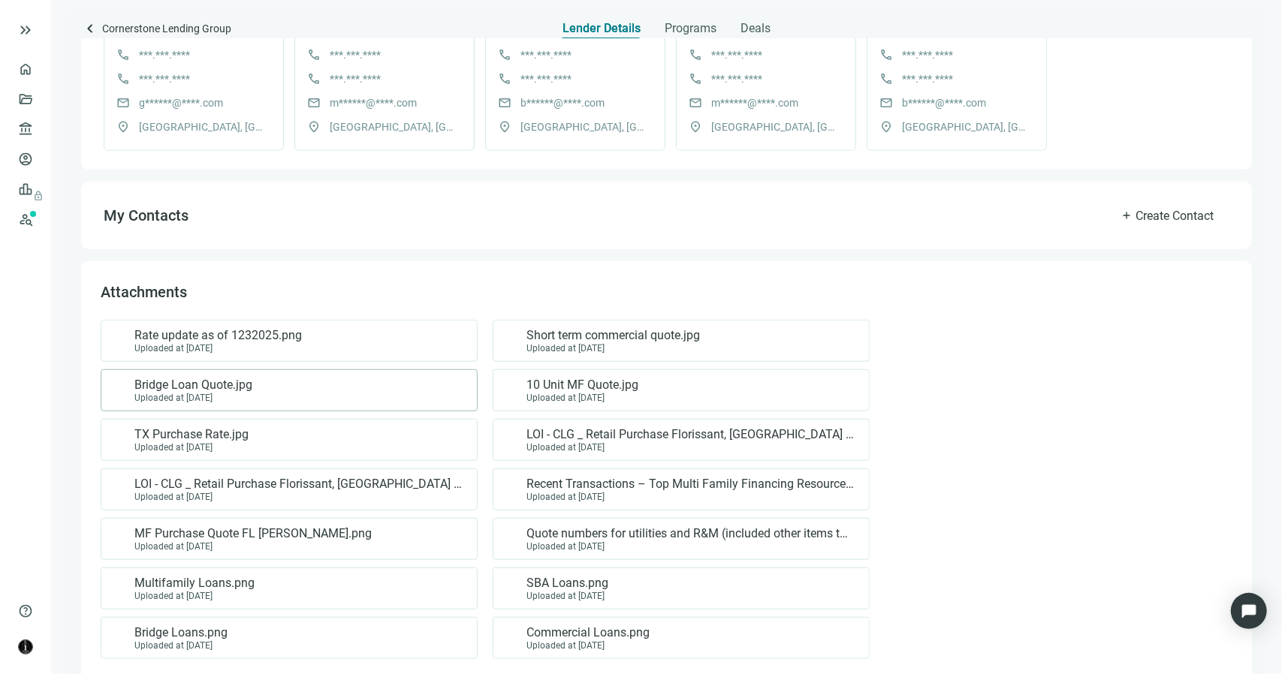
scroll to position [573, 0]
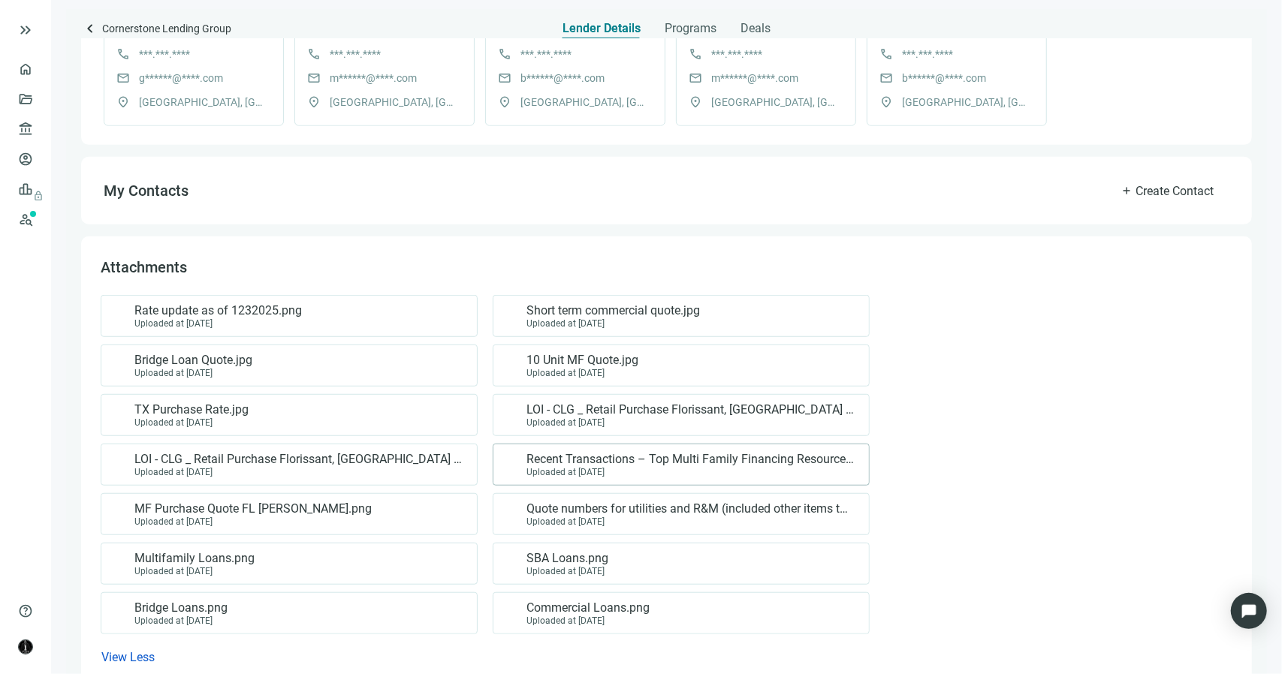
click span "Recent Transactions – Top Multi Family Financing Resource for Investors – Corne…"
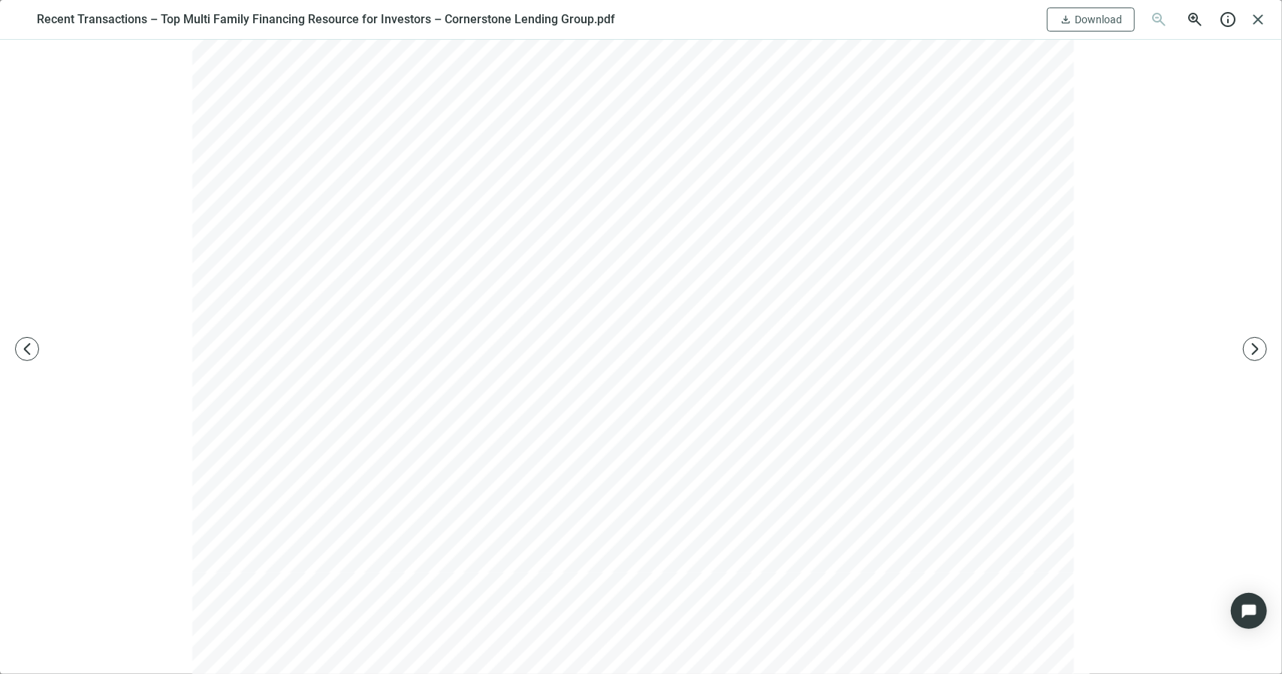
scroll to position [1802, 0]
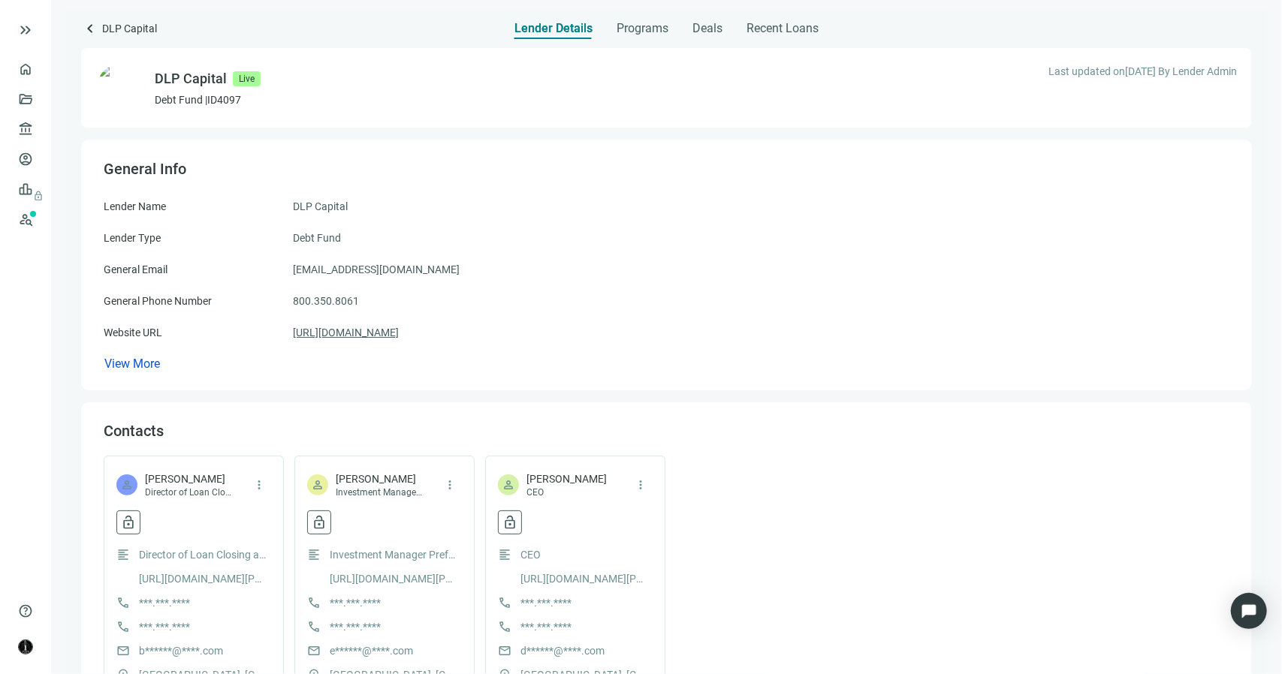
click at [386, 334] on link "[URL][DOMAIN_NAME]" at bounding box center [346, 332] width 106 height 17
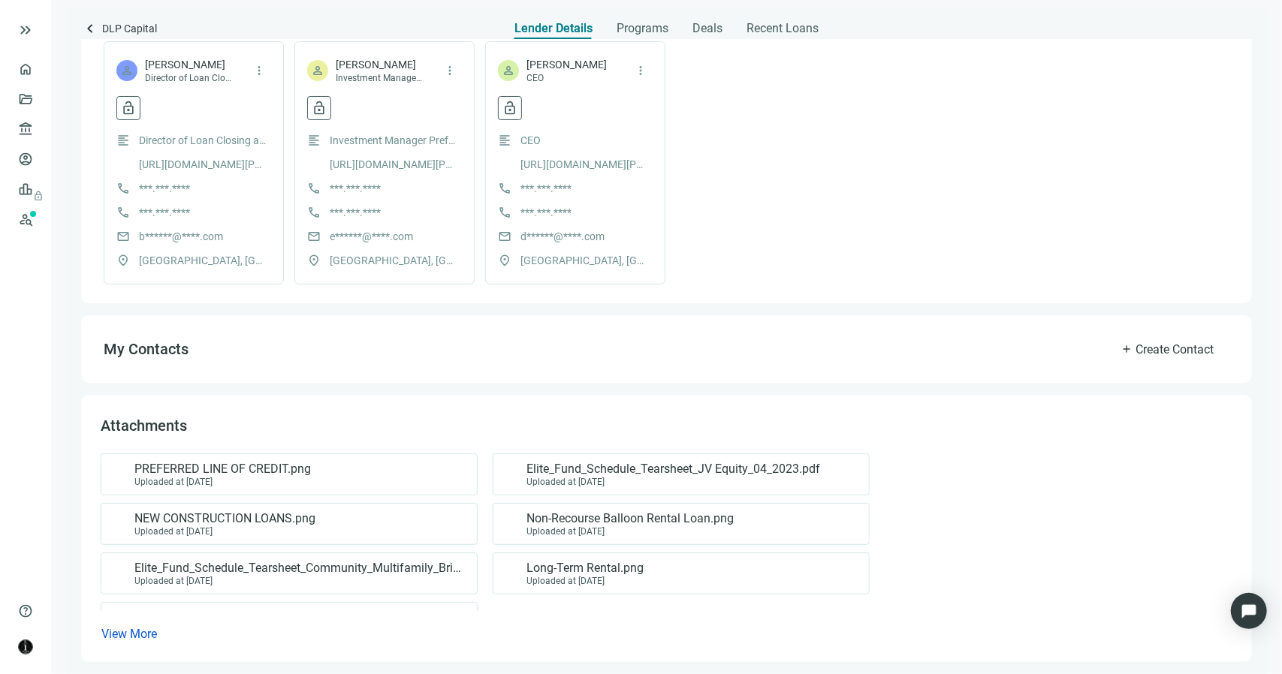
scroll to position [423, 0]
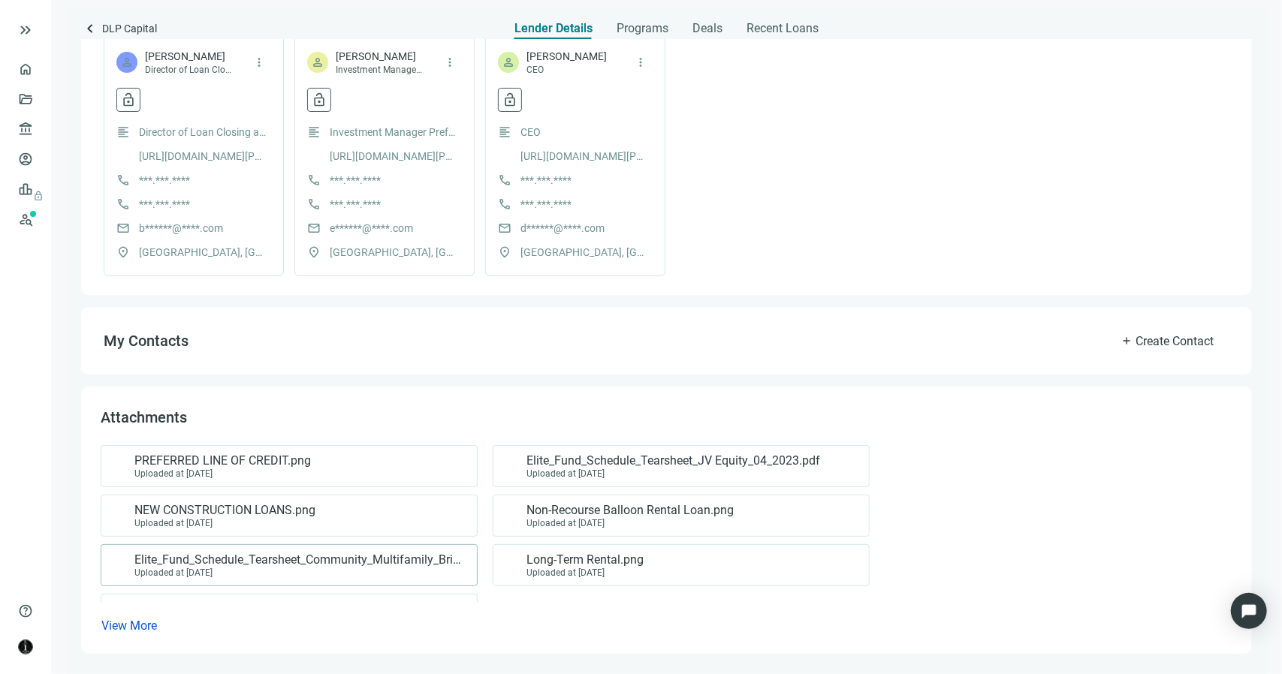
click at [365, 563] on span "Elite_Fund_Schedule_Tearsheet_Community_Multifamily_Bridge_04_2023.pdf" at bounding box center [297, 560] width 327 height 15
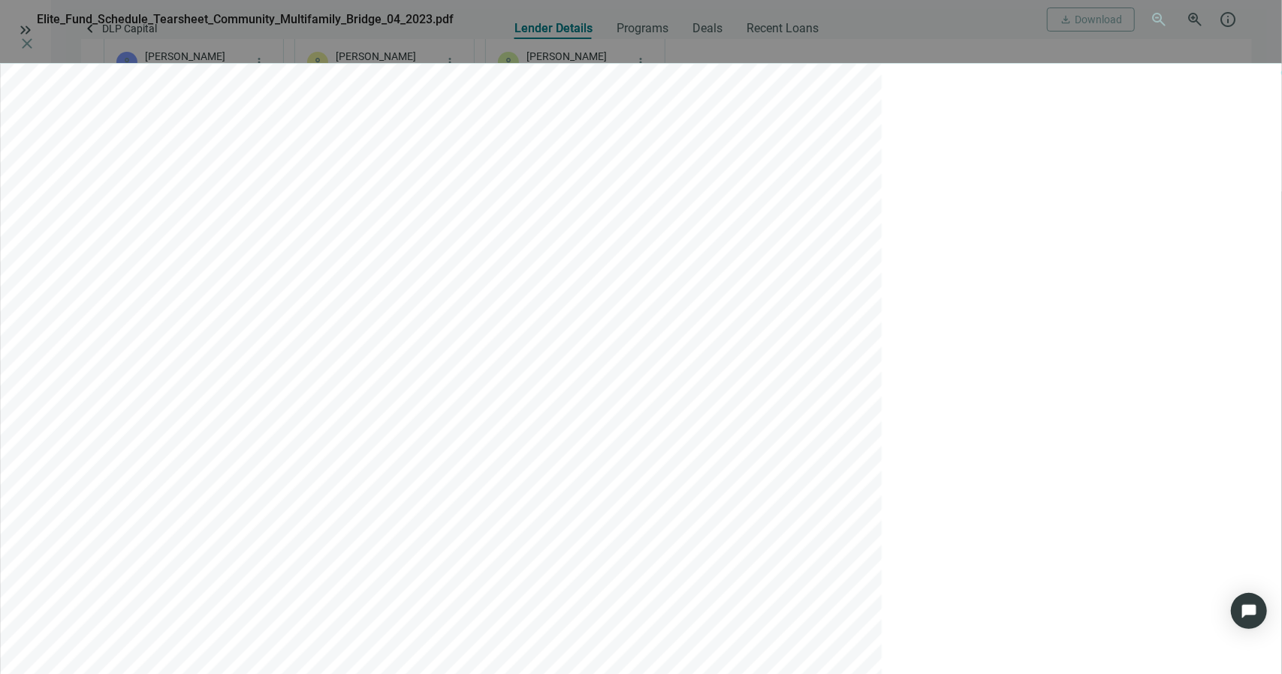
scroll to position [75, 0]
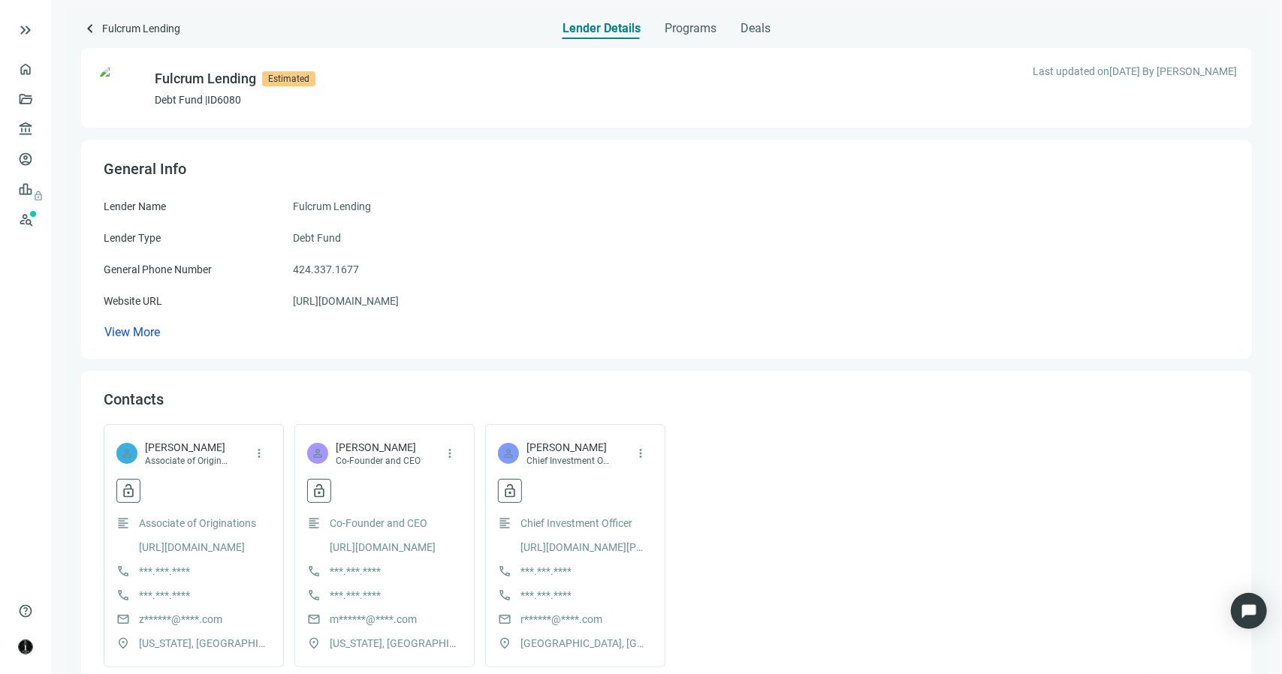
scroll to position [342, 0]
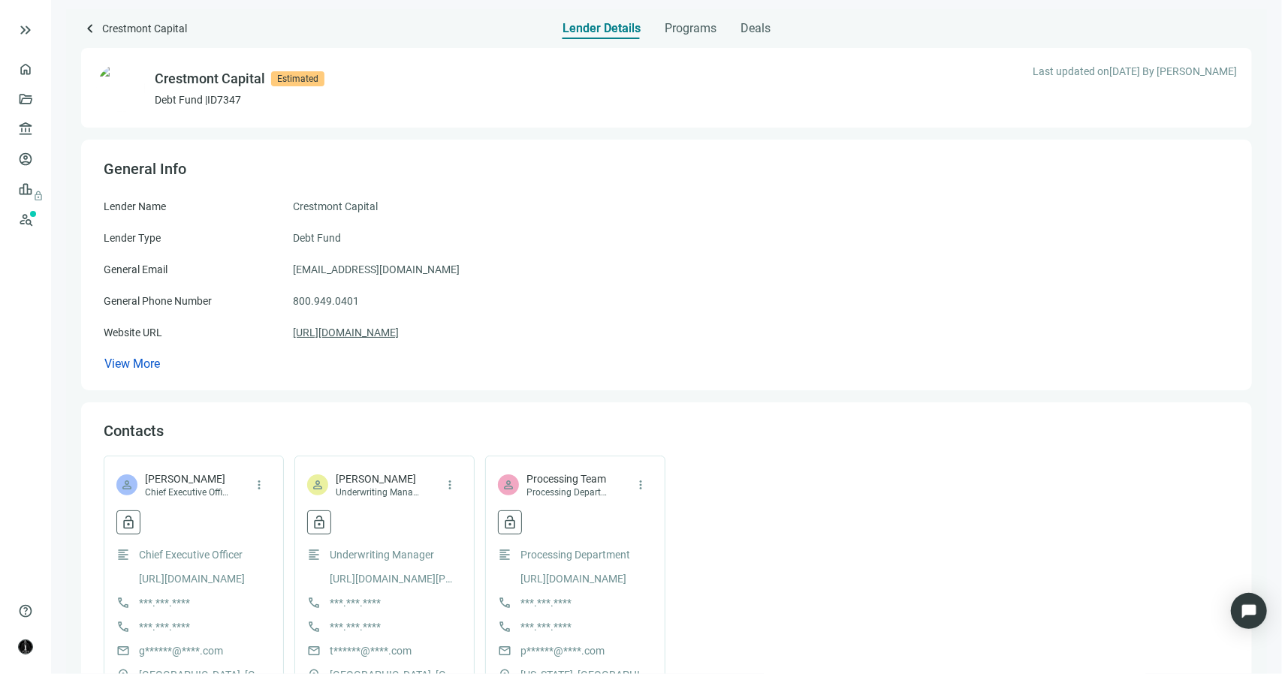
click at [399, 336] on link "[URL][DOMAIN_NAME]" at bounding box center [346, 332] width 106 height 17
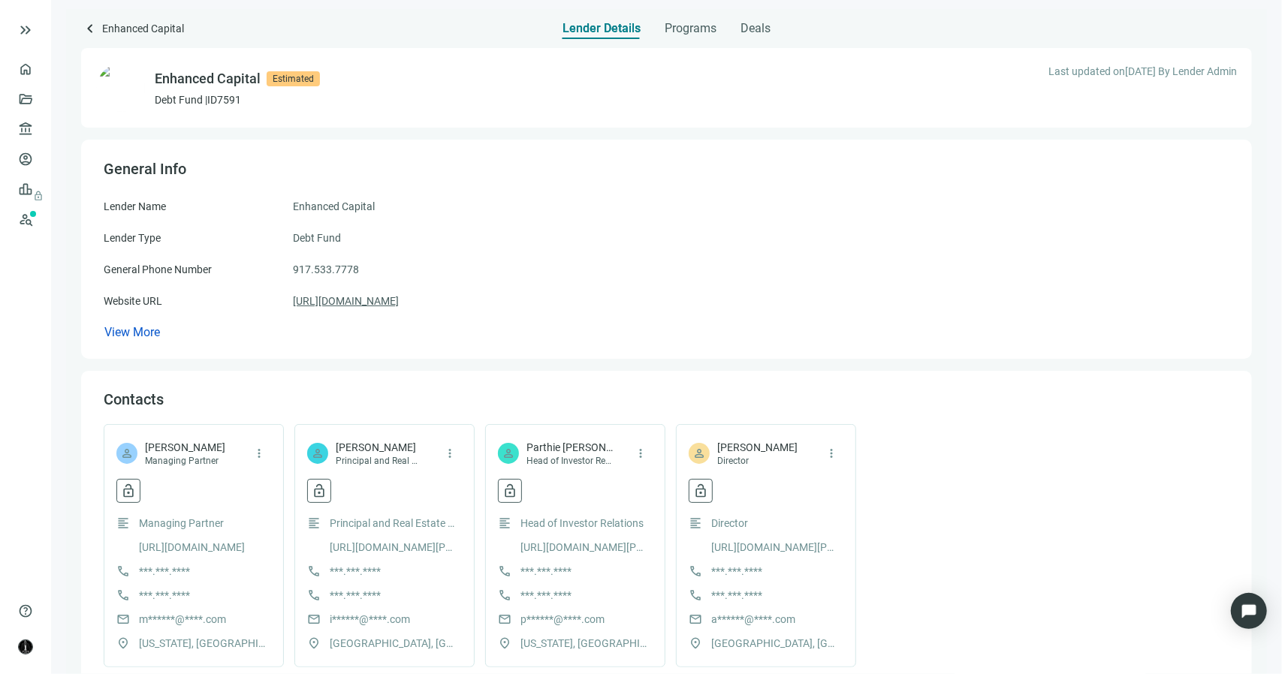
click at [399, 300] on link "[URL][DOMAIN_NAME]" at bounding box center [346, 301] width 106 height 17
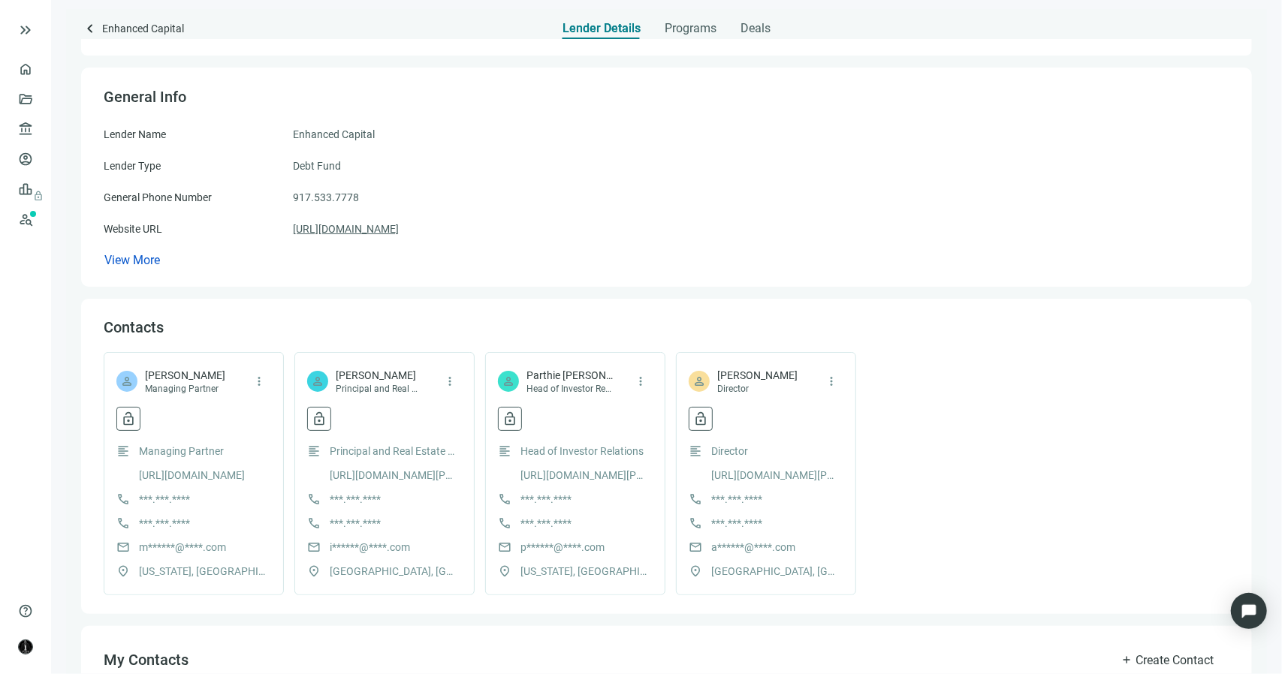
scroll to position [293, 0]
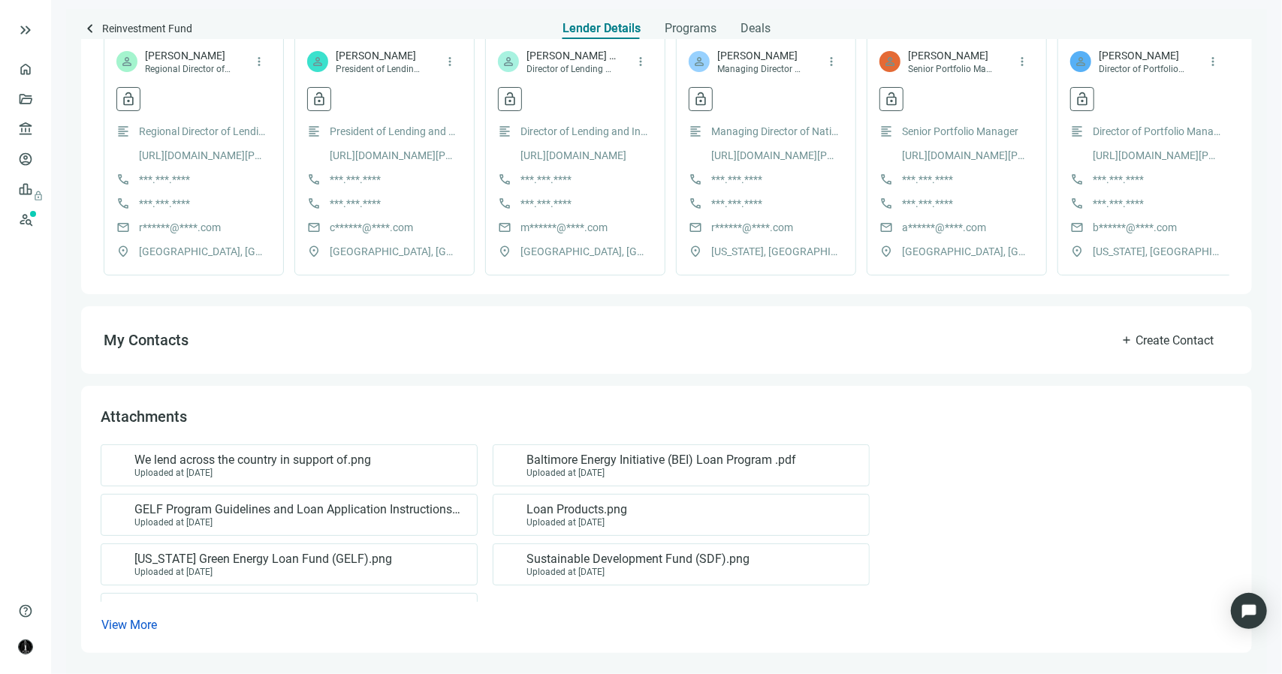
scroll to position [438, 0]
click at [603, 517] on div "Uploaded at [DATE]" at bounding box center [576, 522] width 101 height 11
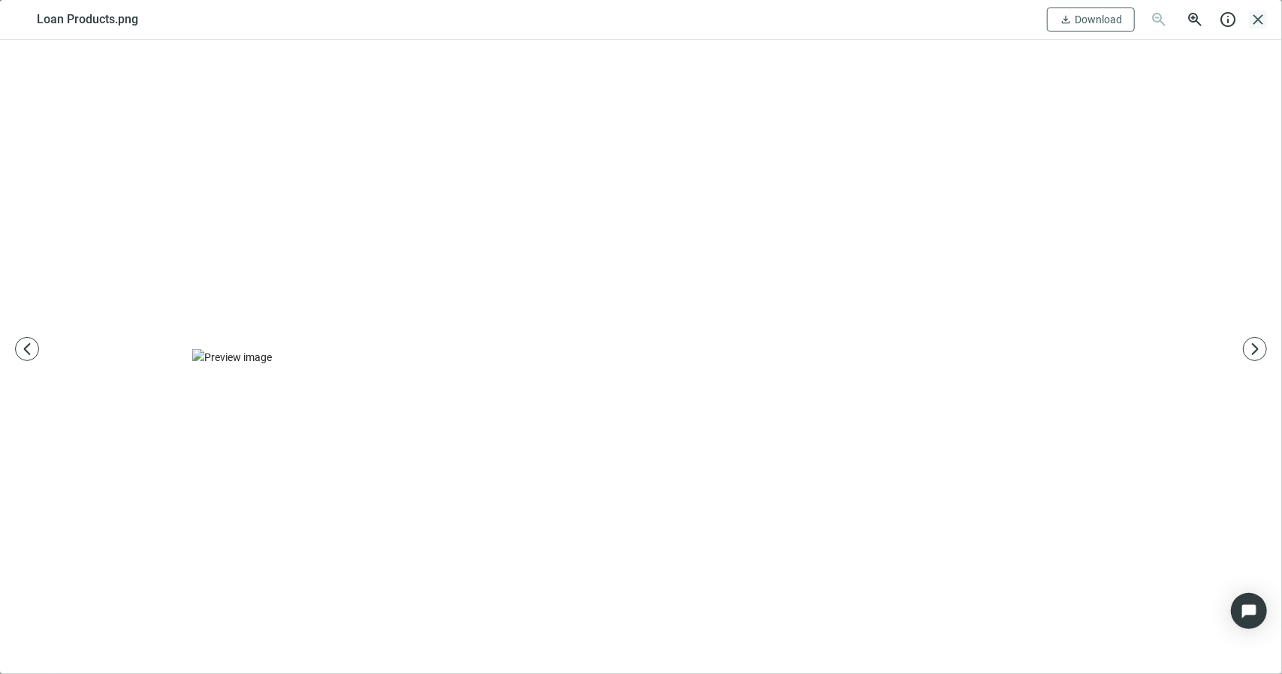
click at [1264, 17] on span "close" at bounding box center [1258, 20] width 18 height 18
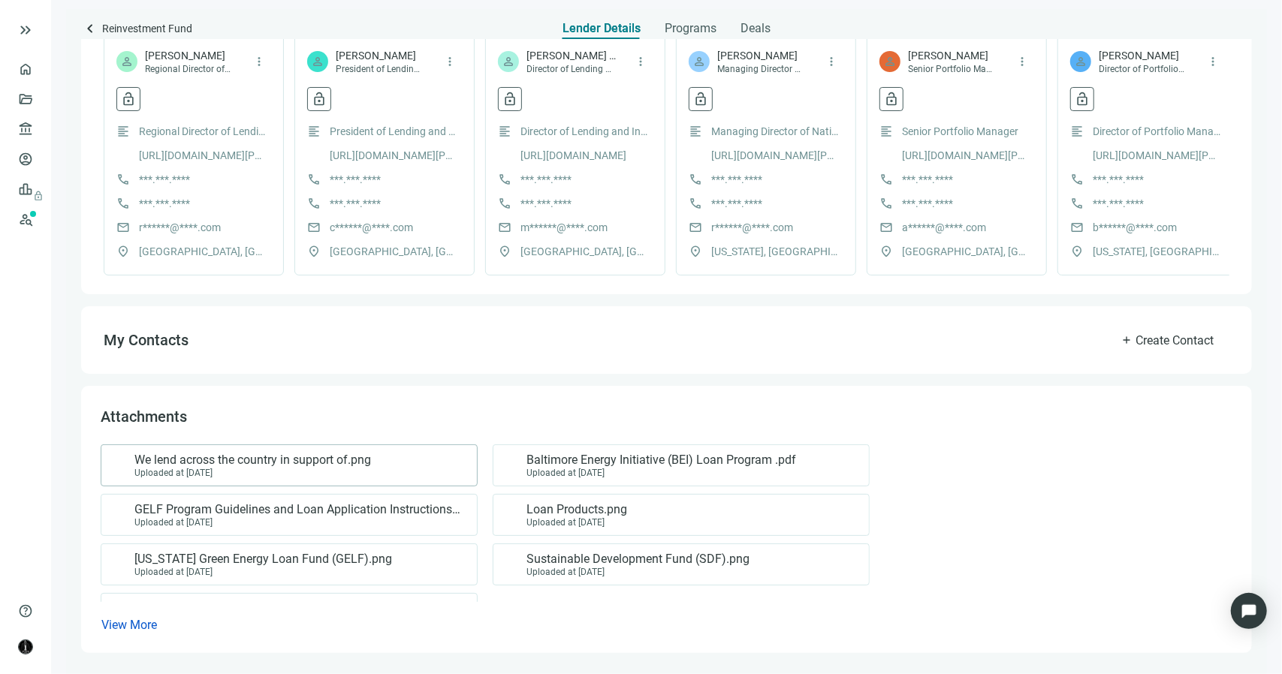
click at [283, 459] on span "We lend across the country in support of.png" at bounding box center [252, 460] width 237 height 15
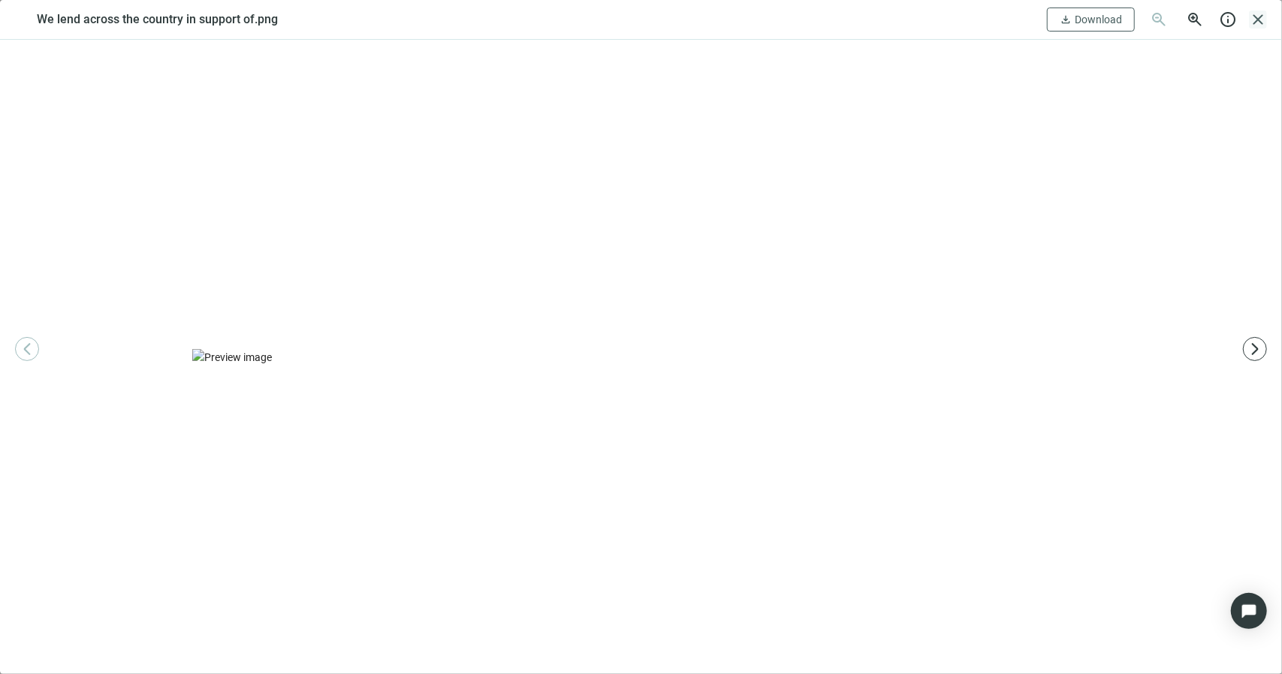
click at [1254, 21] on span "close" at bounding box center [1258, 20] width 18 height 18
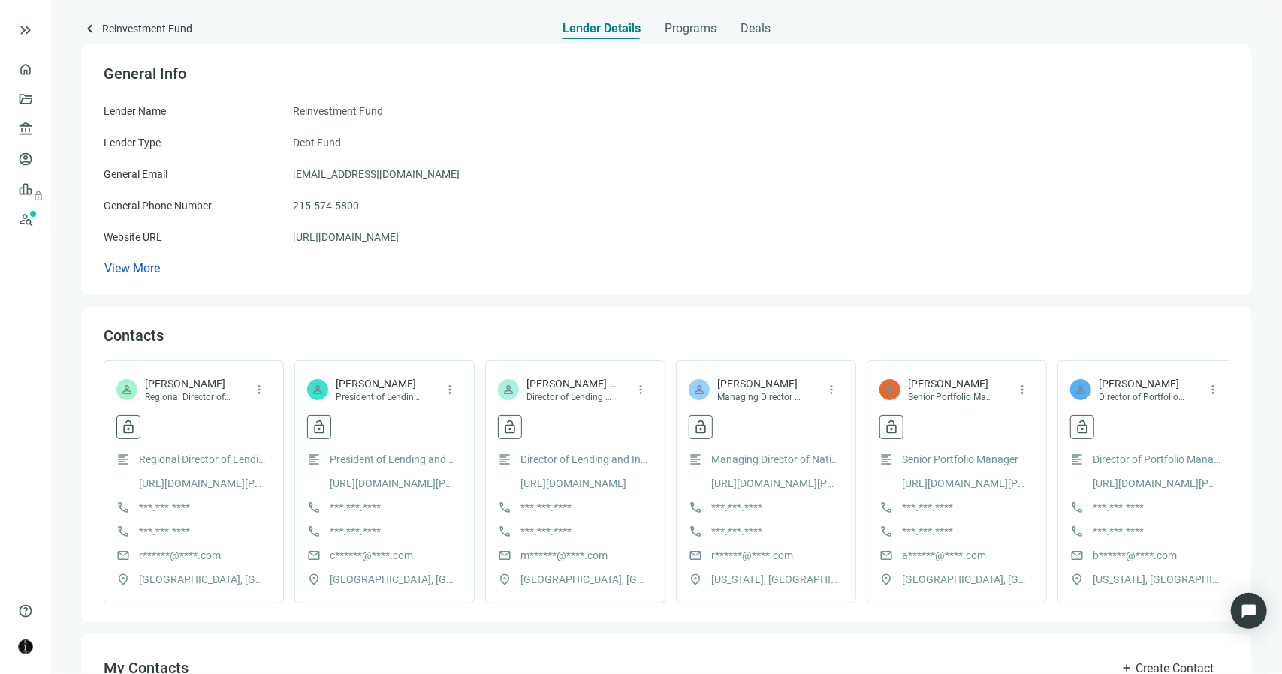
scroll to position [0, 0]
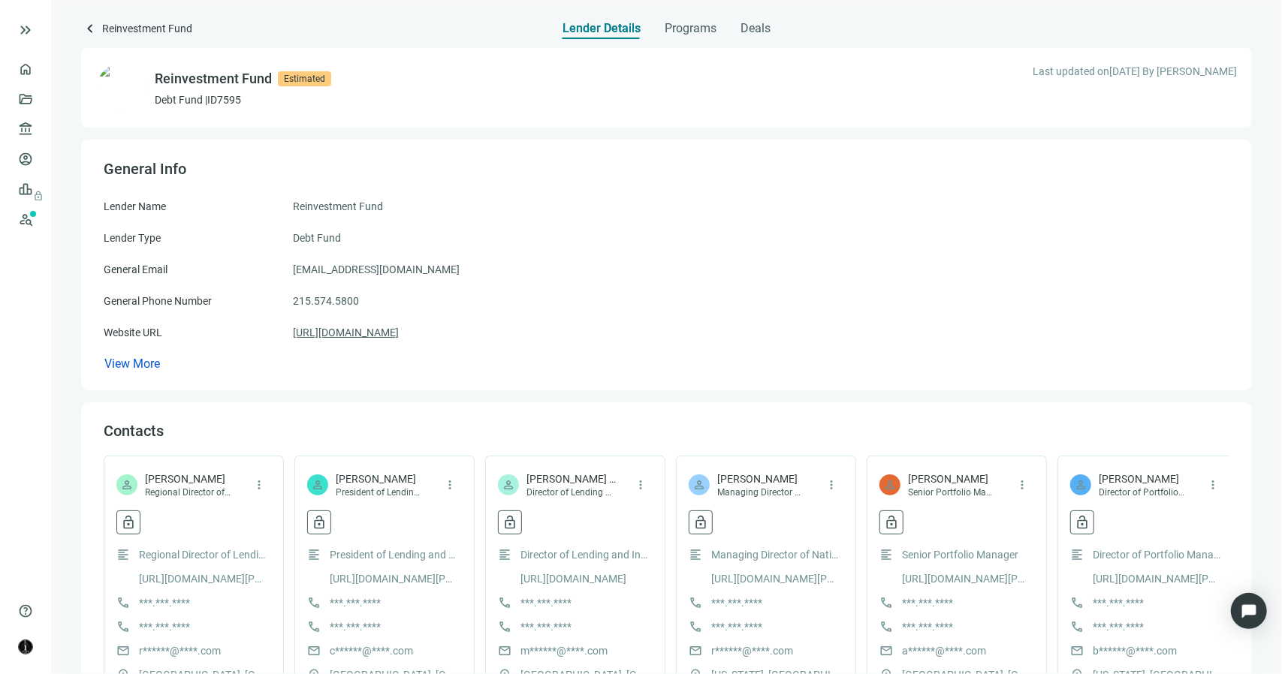
click at [399, 336] on link "https://www.reinvestment.com/" at bounding box center [346, 332] width 106 height 17
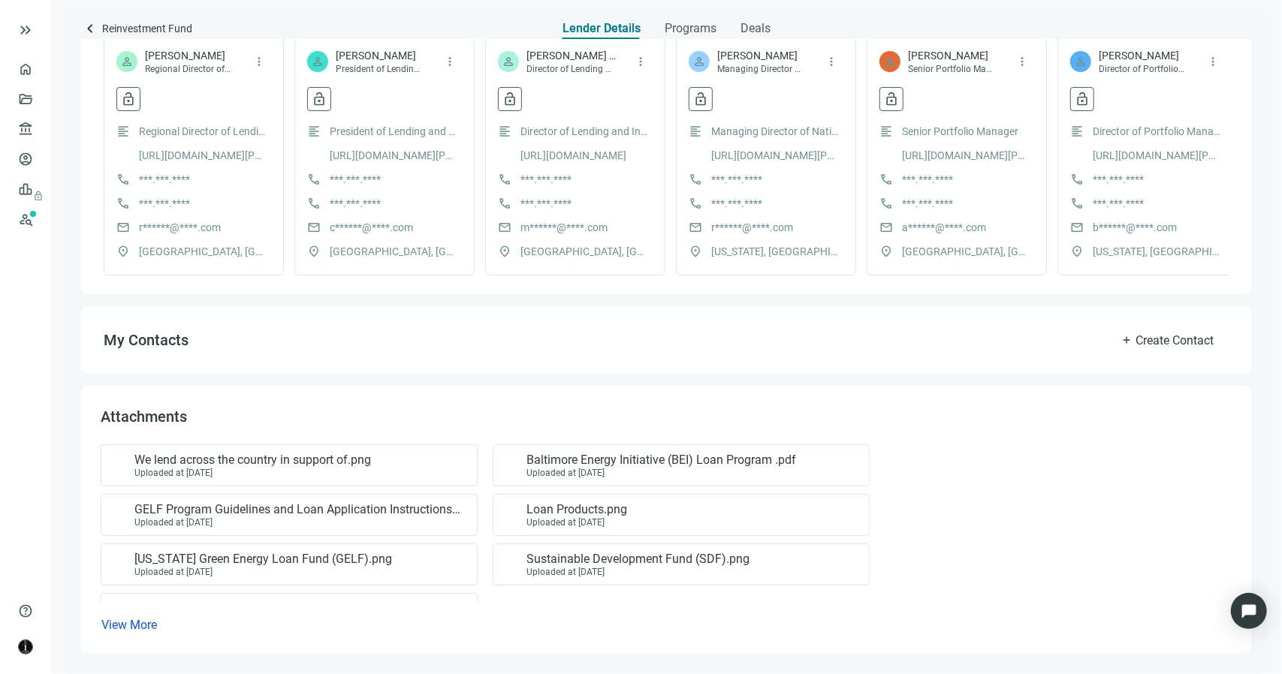
scroll to position [438, 0]
click at [598, 509] on span "Loan Products.png" at bounding box center [576, 509] width 101 height 15
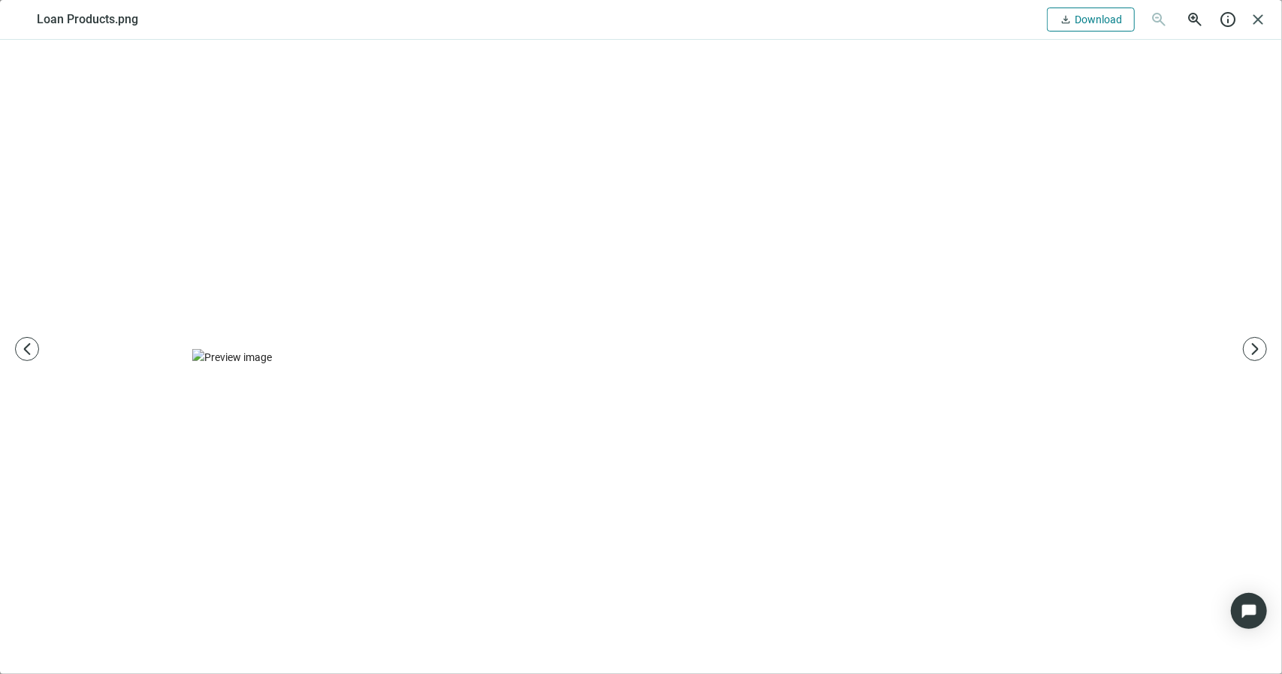
click at [1103, 23] on span "Download" at bounding box center [1097, 20] width 47 height 12
